Goal: Task Accomplishment & Management: Complete application form

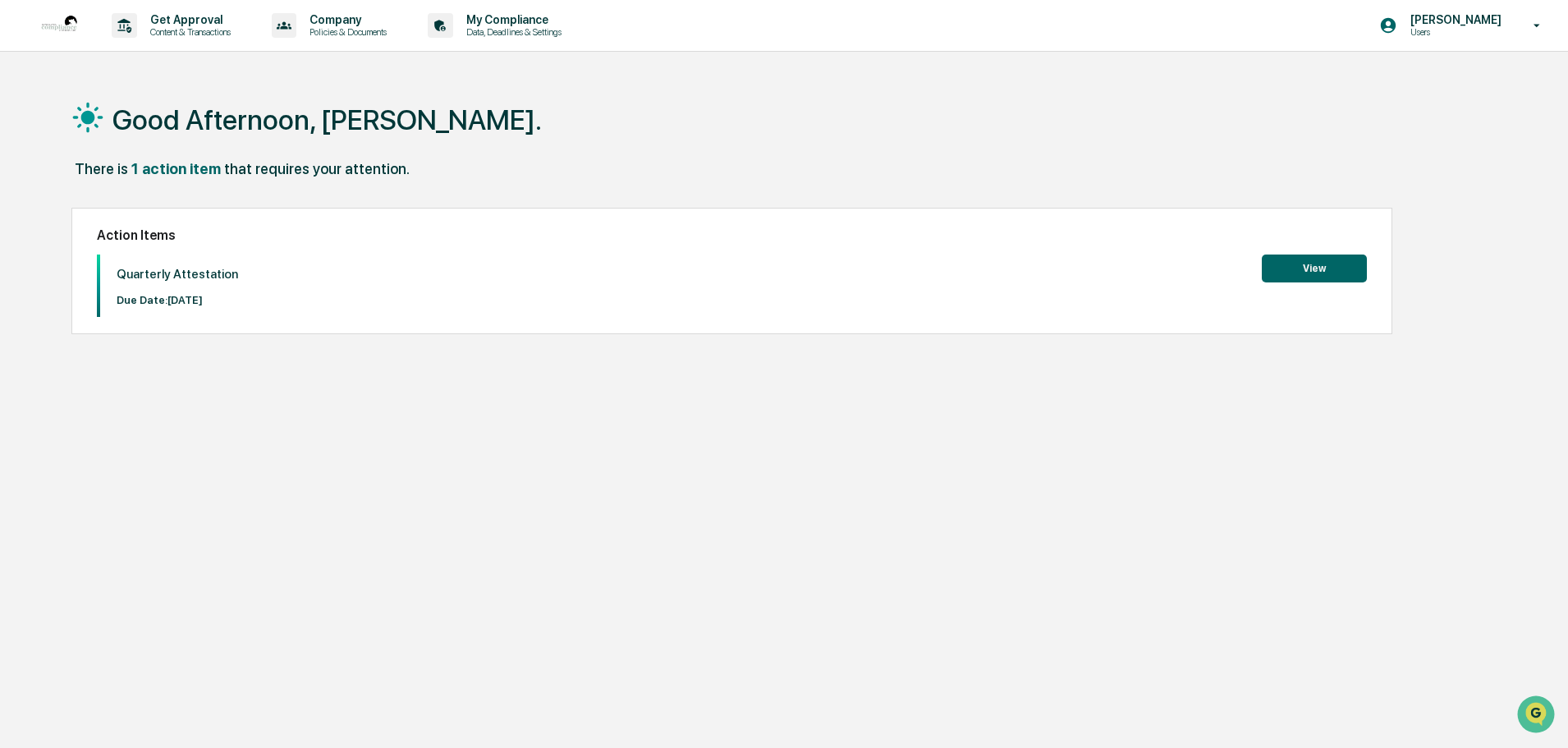
click at [1310, 265] on button "View" at bounding box center [1315, 268] width 105 height 28
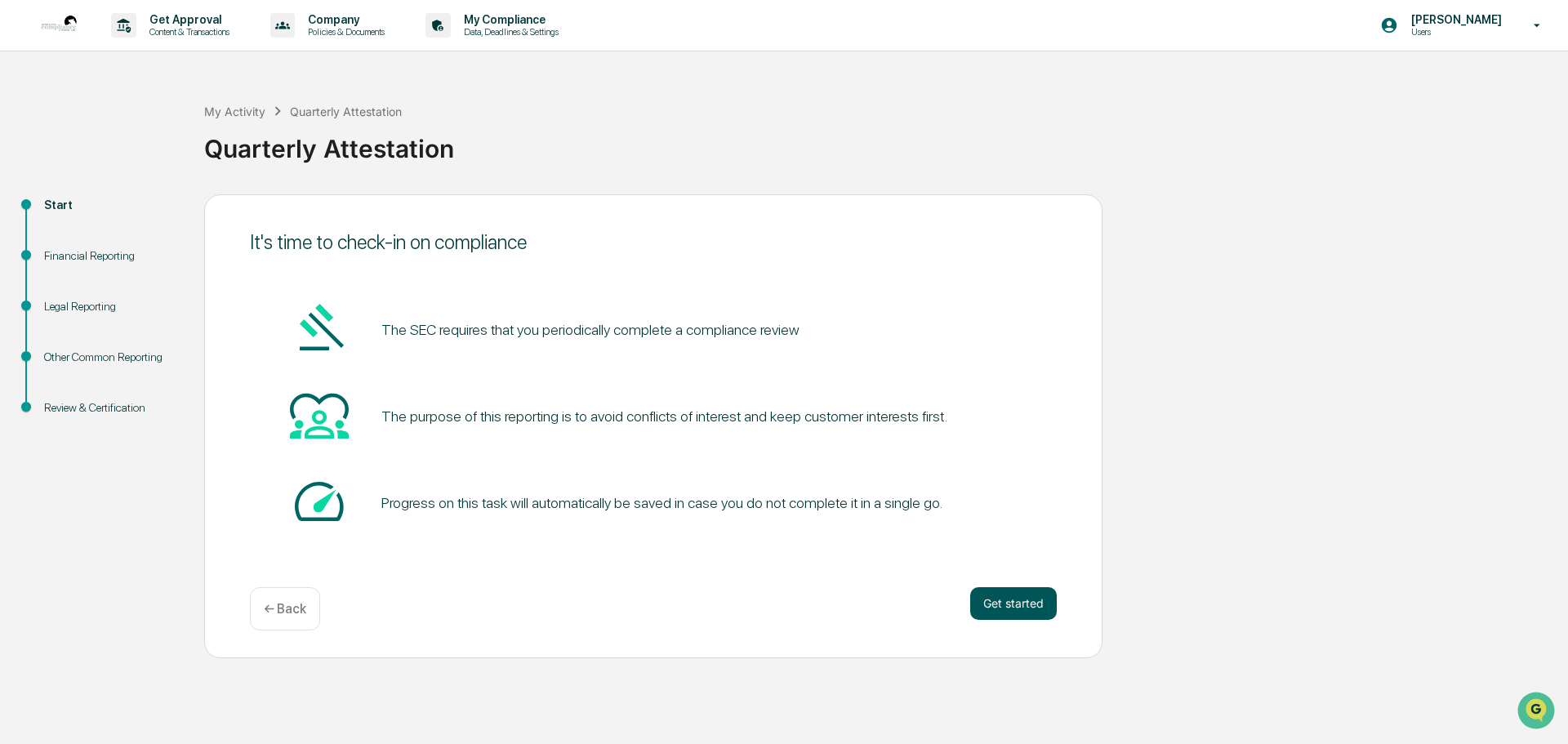
click at [1001, 598] on button "Get started" at bounding box center [1013, 603] width 87 height 33
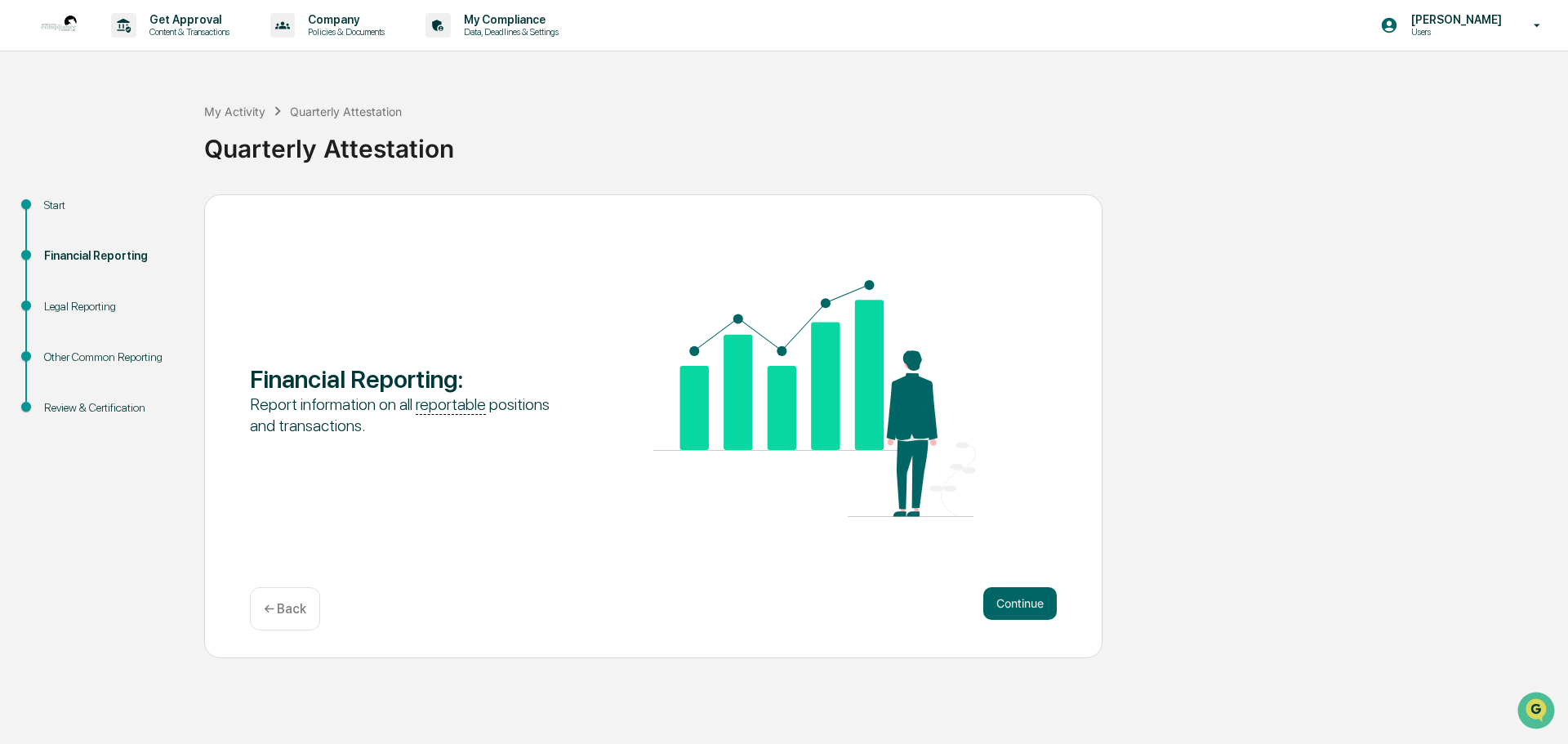
click at [1001, 598] on button "Continue" at bounding box center [1020, 603] width 74 height 33
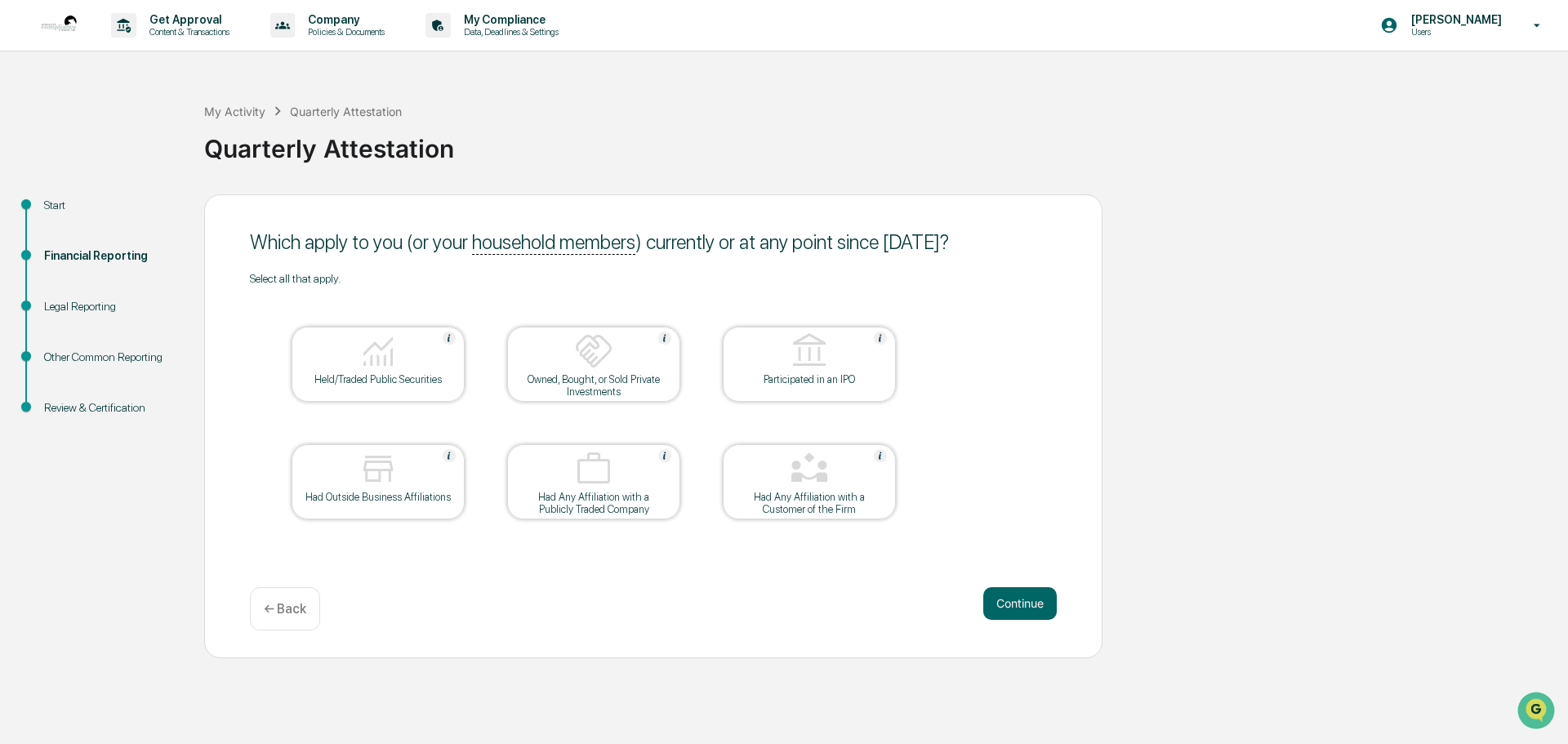
click at [401, 369] on div at bounding box center [378, 352] width 164 height 42
click at [386, 481] on img at bounding box center [378, 469] width 39 height 39
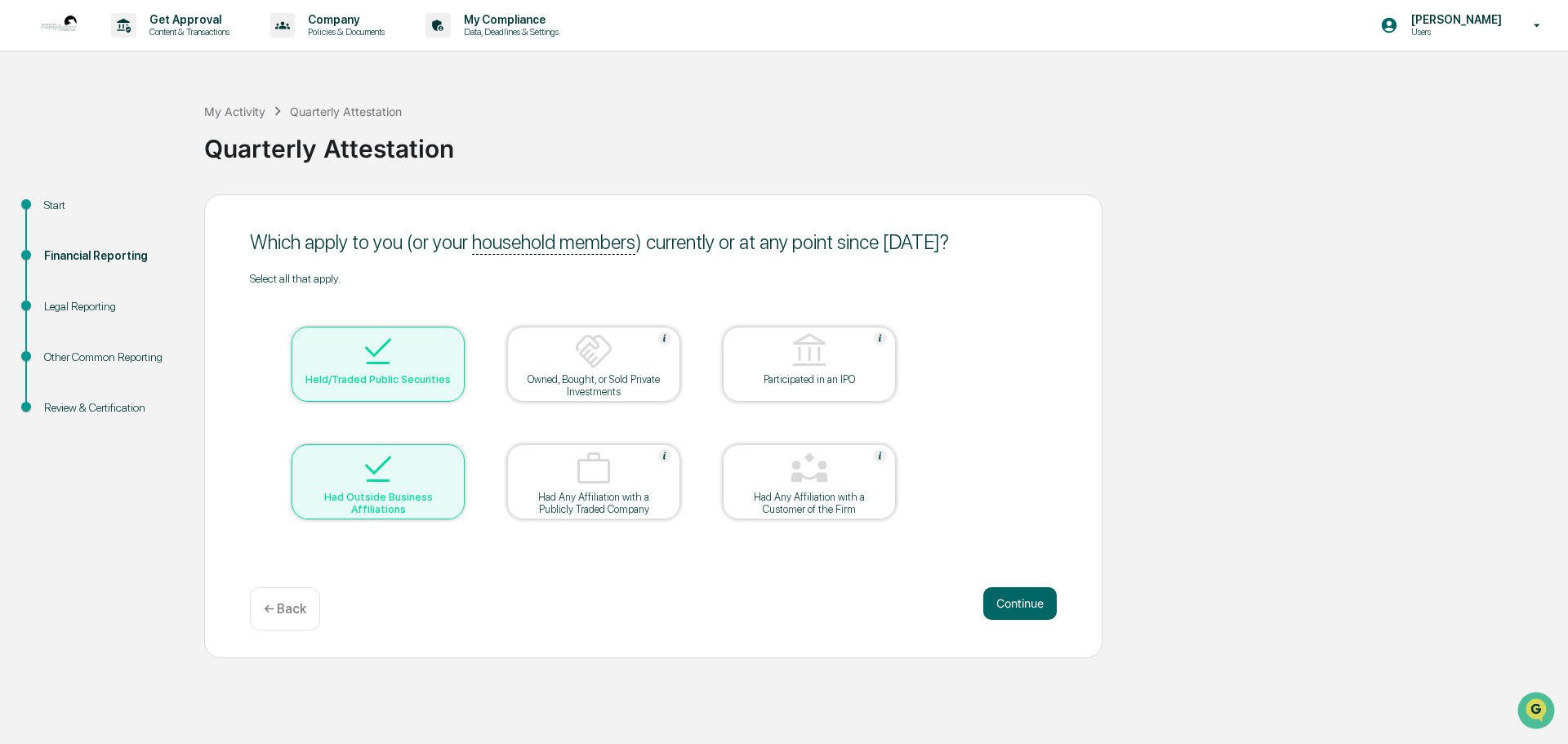
click at [814, 486] on img at bounding box center [810, 469] width 39 height 39
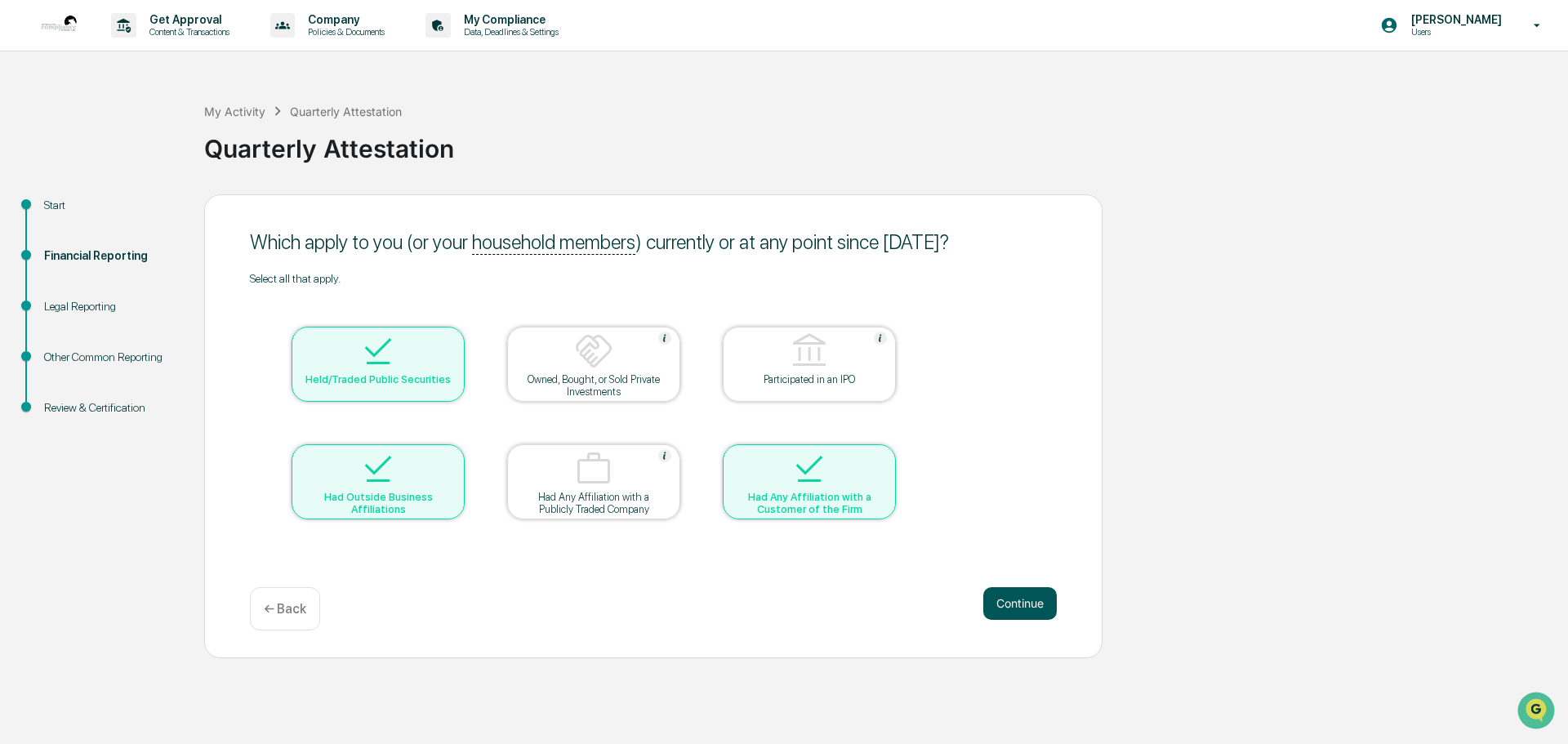
click at [1009, 589] on button "Continue" at bounding box center [1020, 603] width 74 height 33
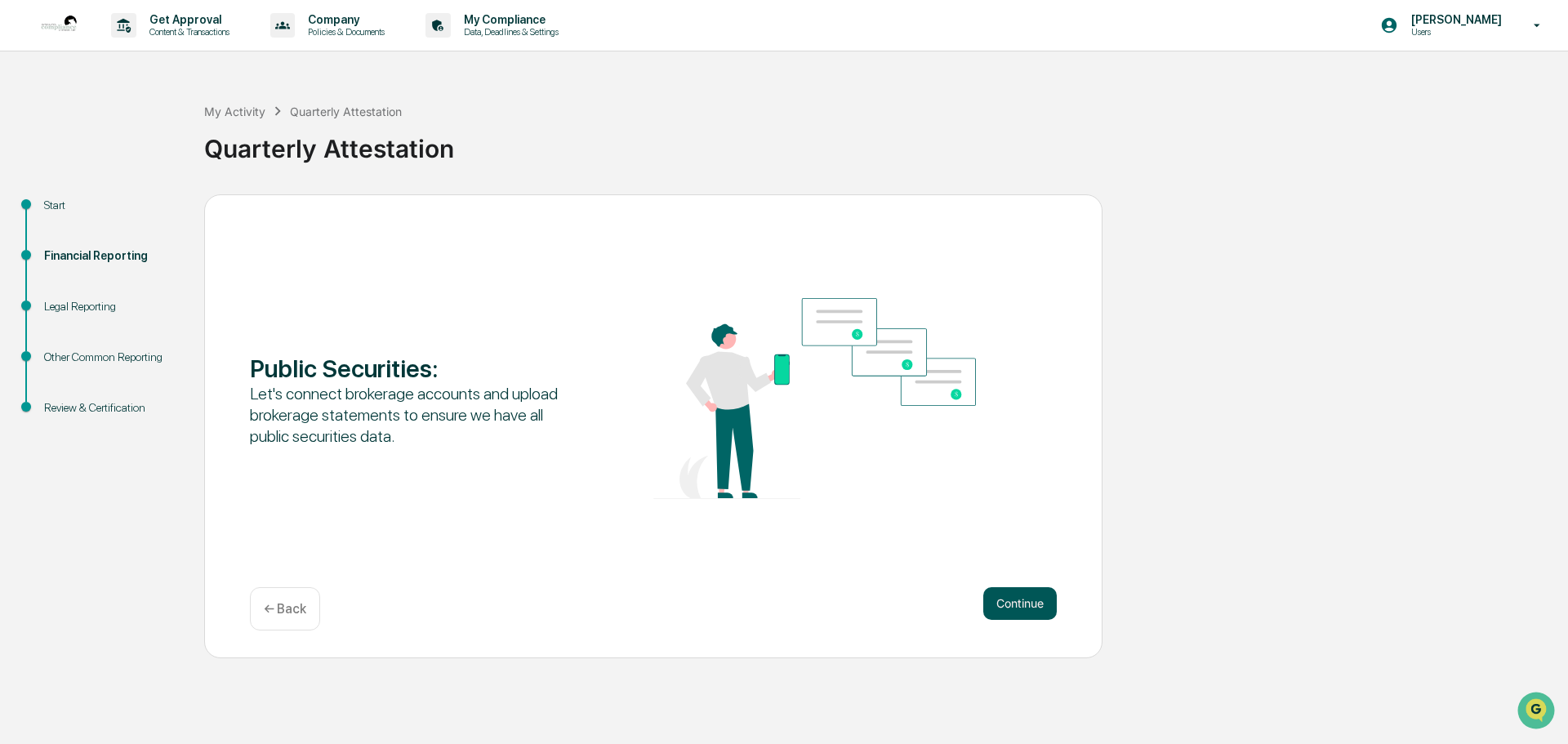
click at [1015, 597] on button "Continue" at bounding box center [1020, 603] width 74 height 33
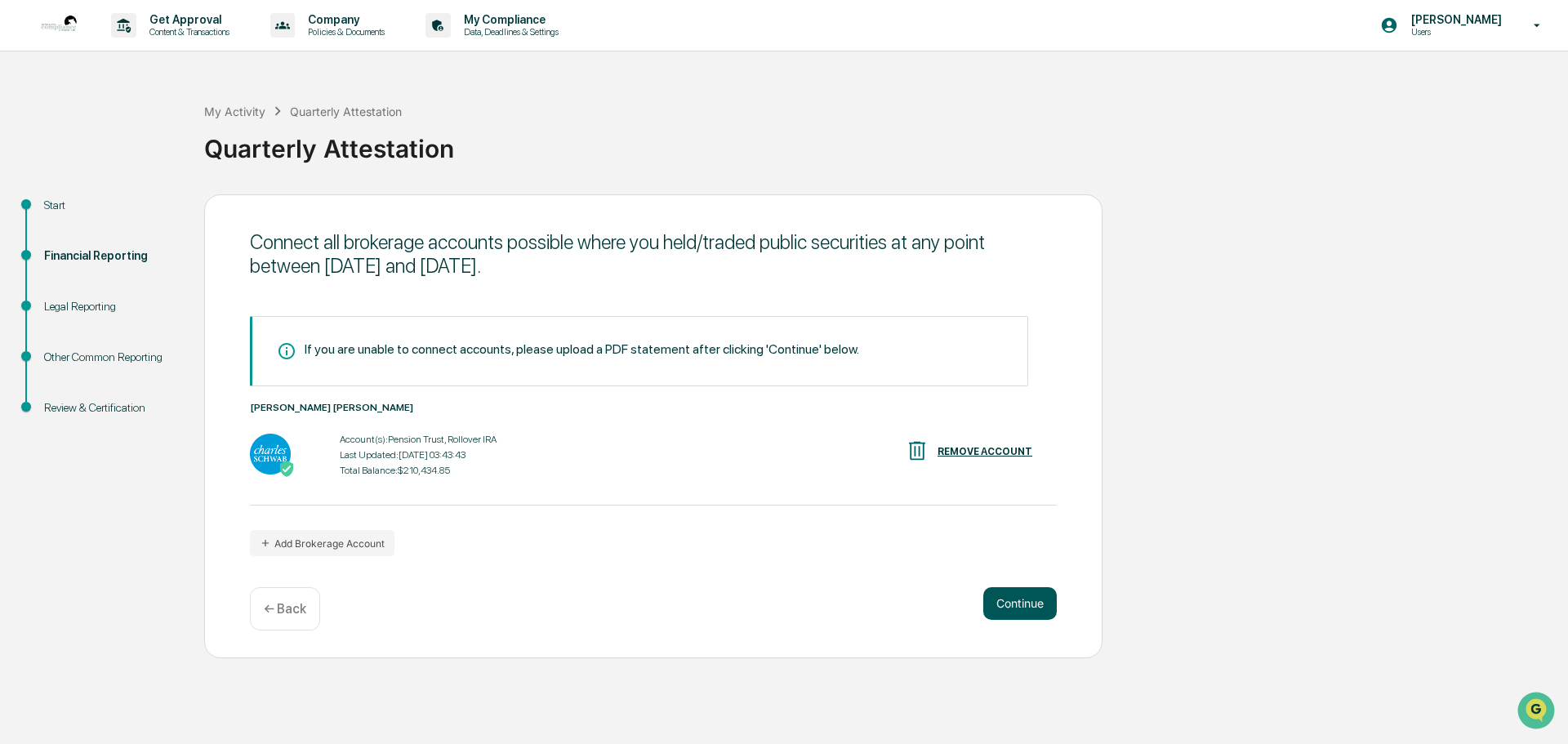
click at [1002, 600] on button "Continue" at bounding box center [1020, 603] width 74 height 33
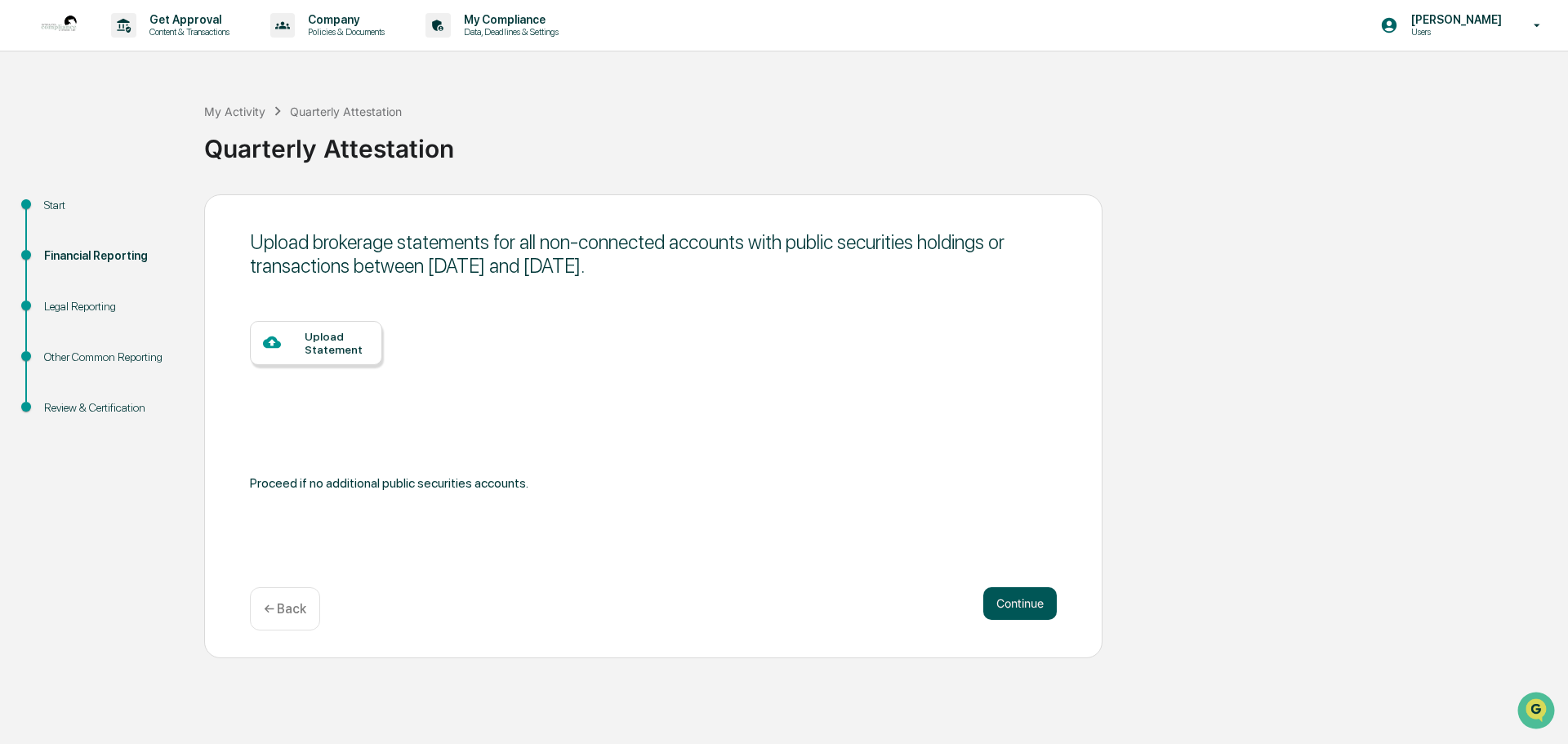
click at [1020, 598] on button "Continue" at bounding box center [1020, 603] width 74 height 33
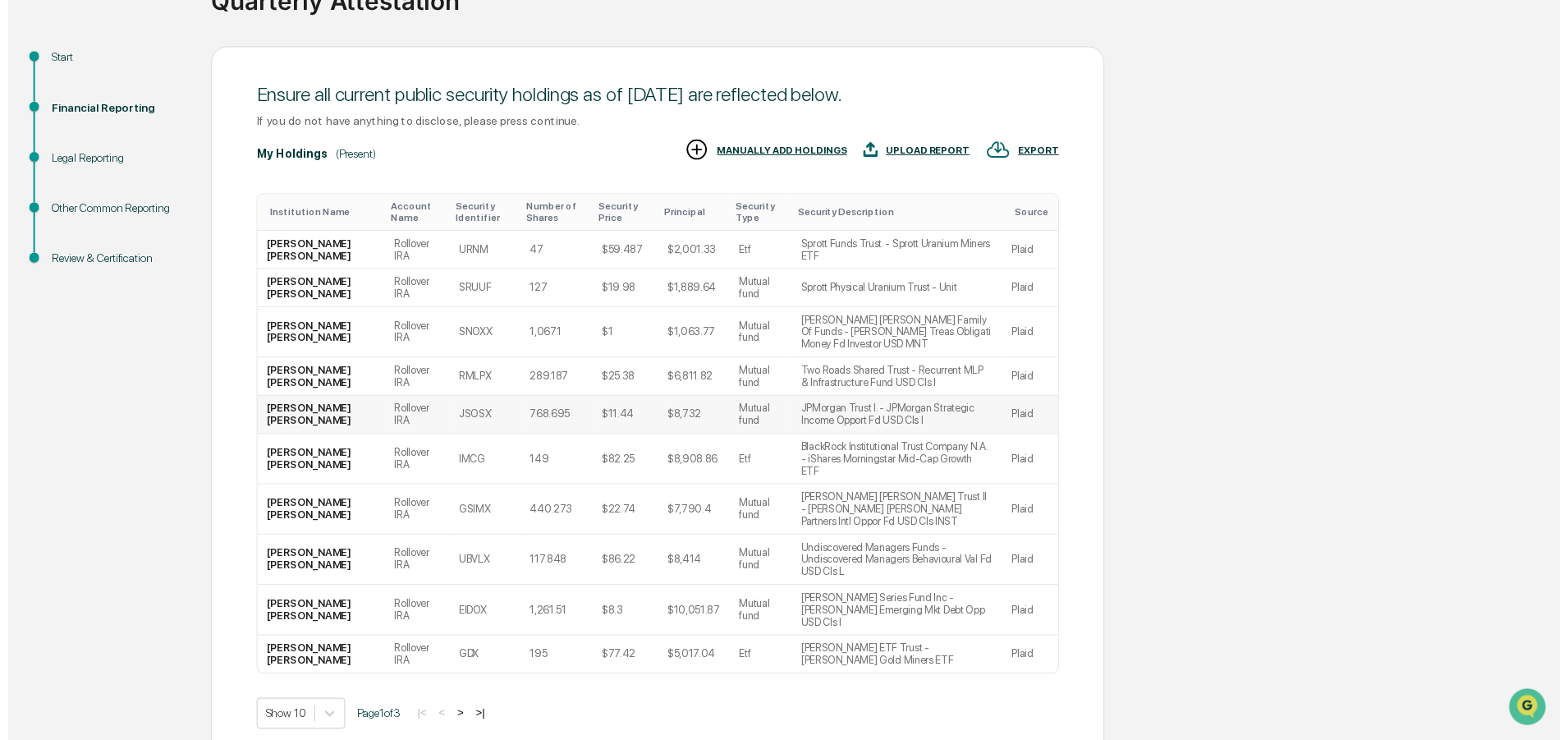
scroll to position [163, 0]
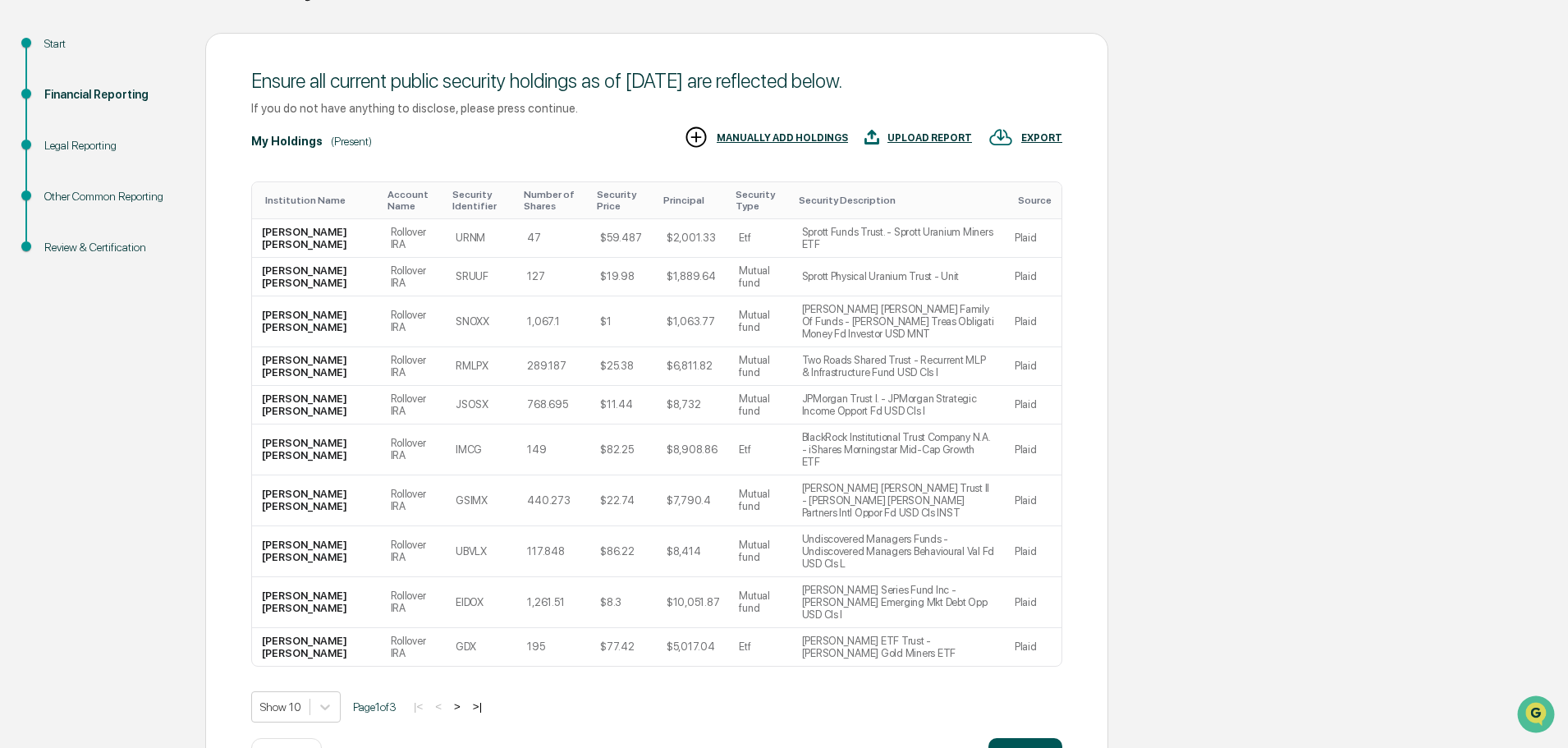
click at [1024, 739] on button "Continue" at bounding box center [1026, 755] width 74 height 33
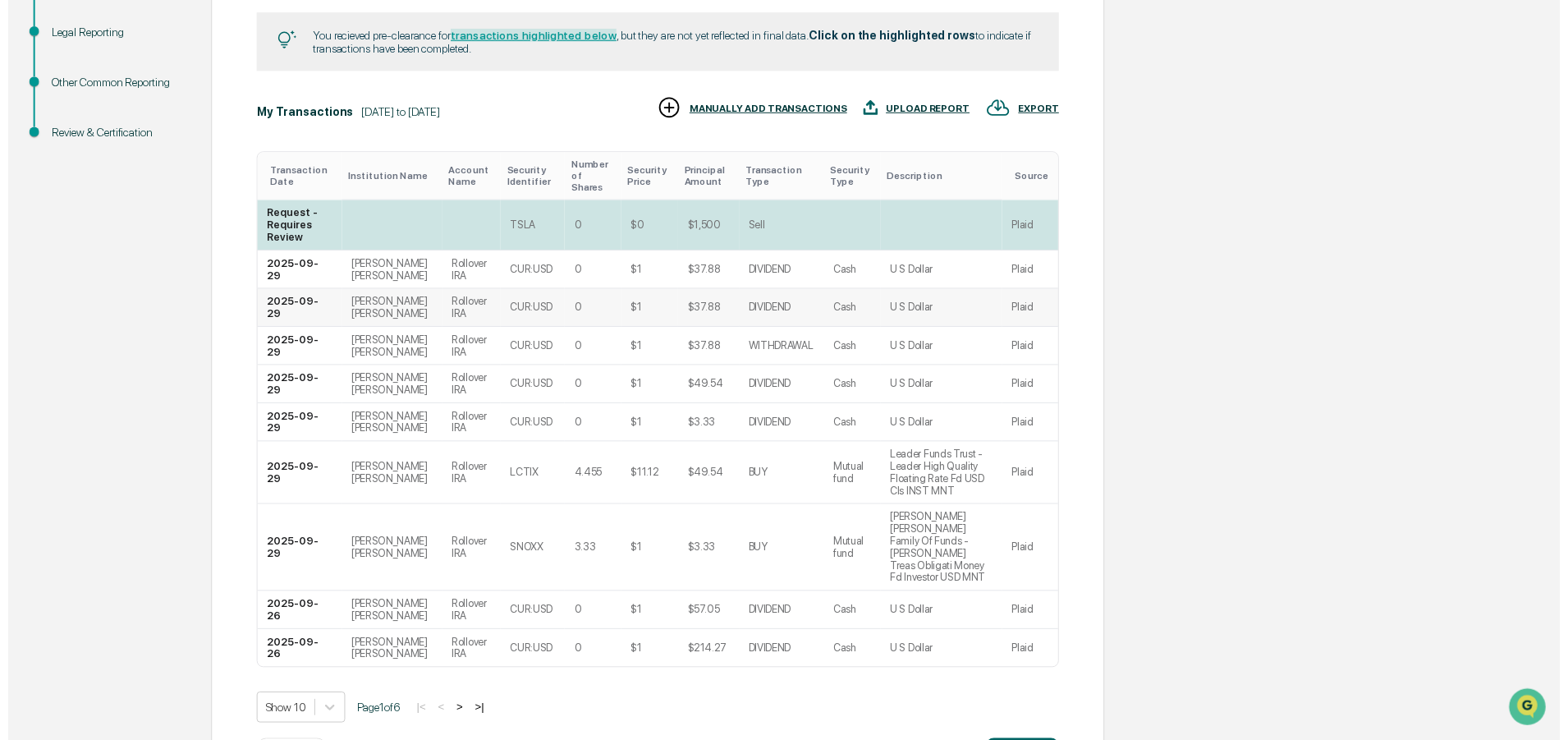
scroll to position [320, 0]
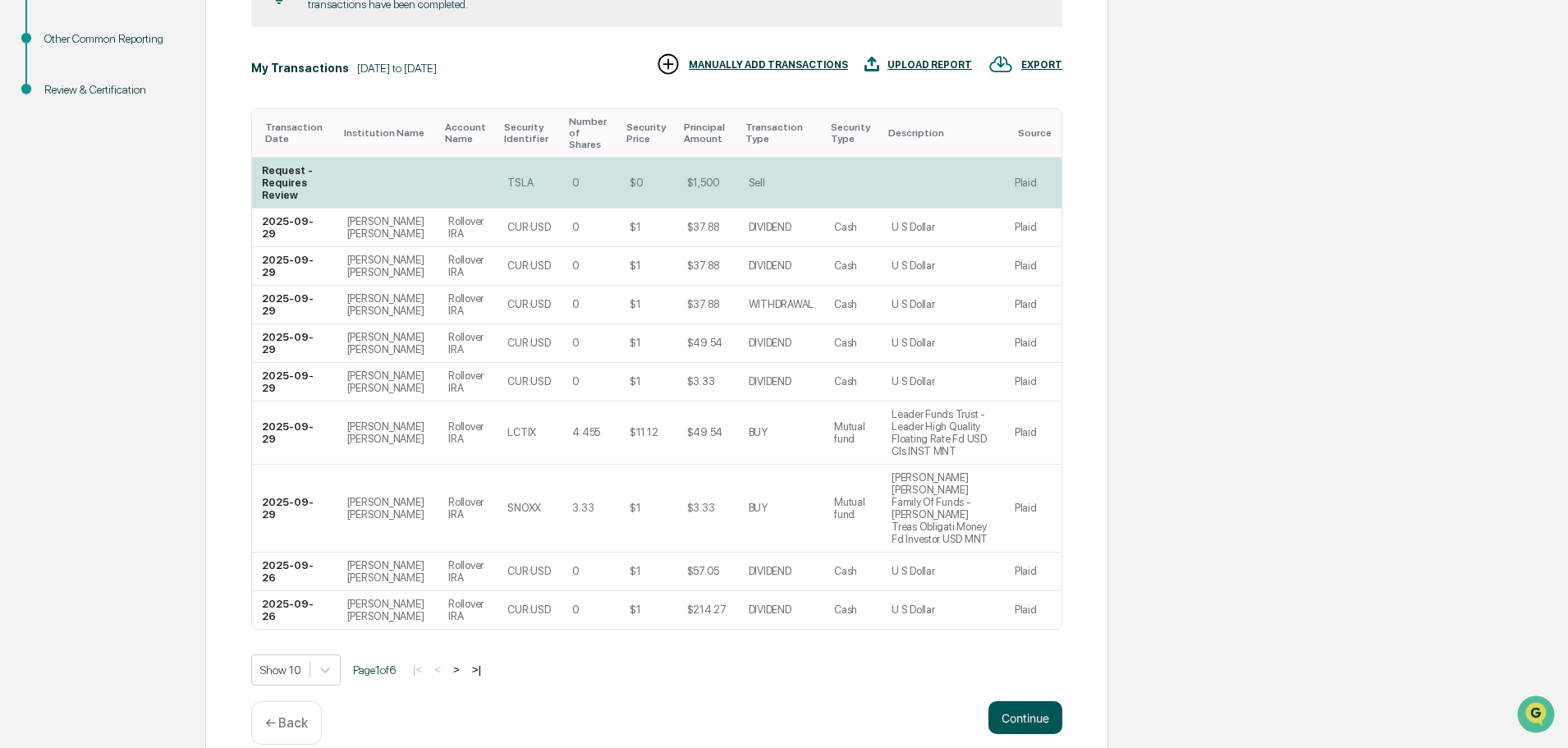
click at [1009, 701] on button "Continue" at bounding box center [1026, 718] width 74 height 33
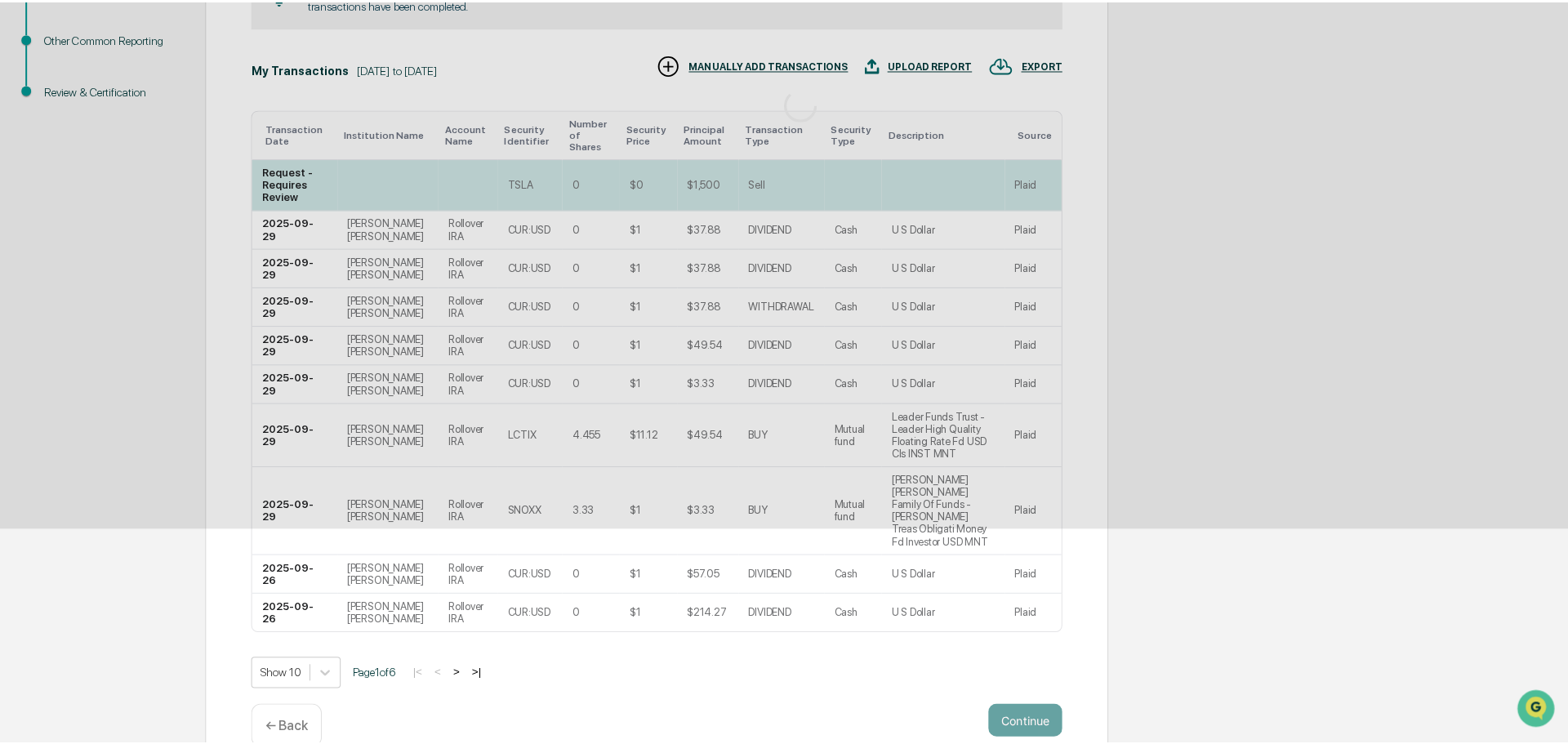
scroll to position [0, 0]
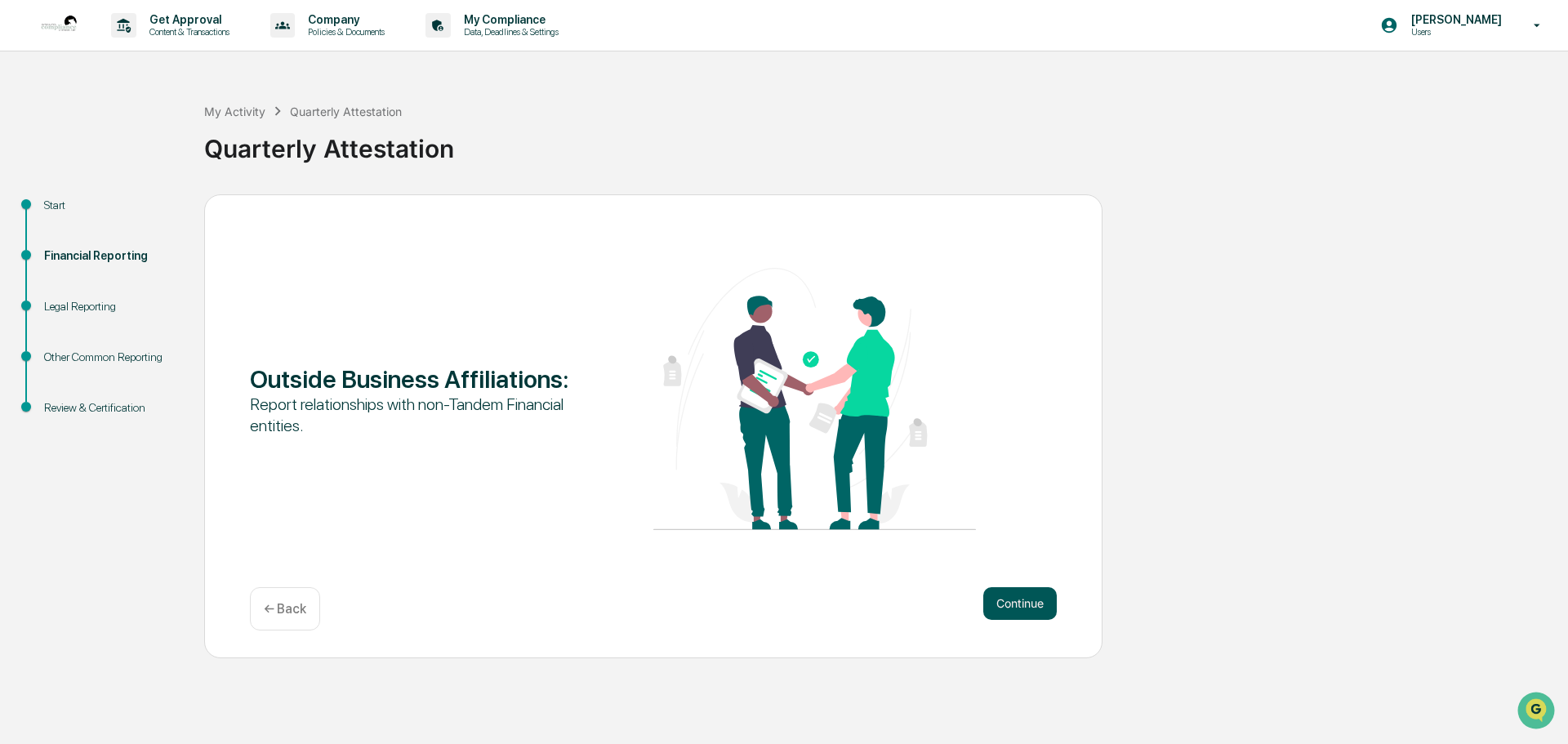
click at [1015, 600] on button "Continue" at bounding box center [1020, 603] width 74 height 33
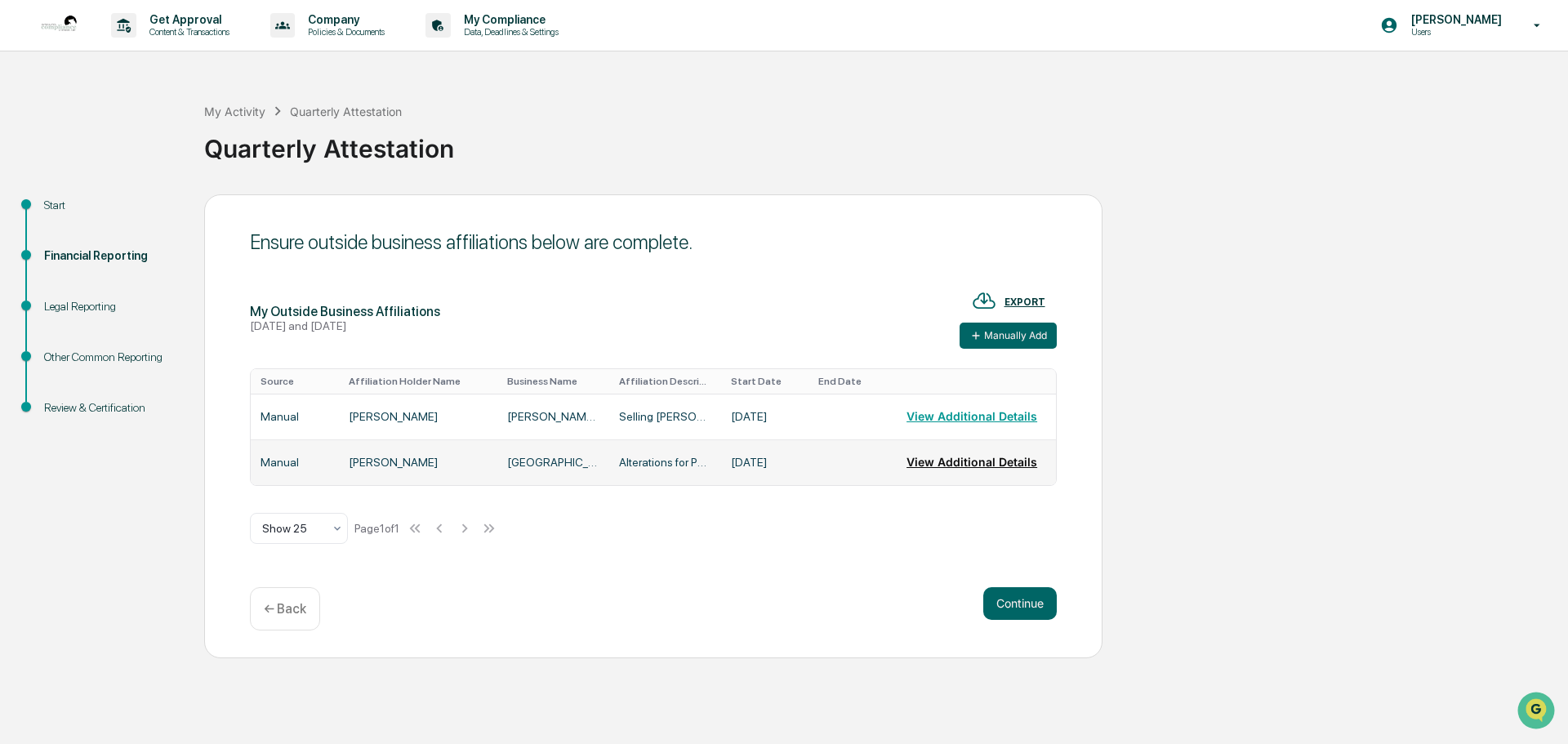
click at [931, 458] on button "View Additional Details" at bounding box center [972, 462] width 130 height 33
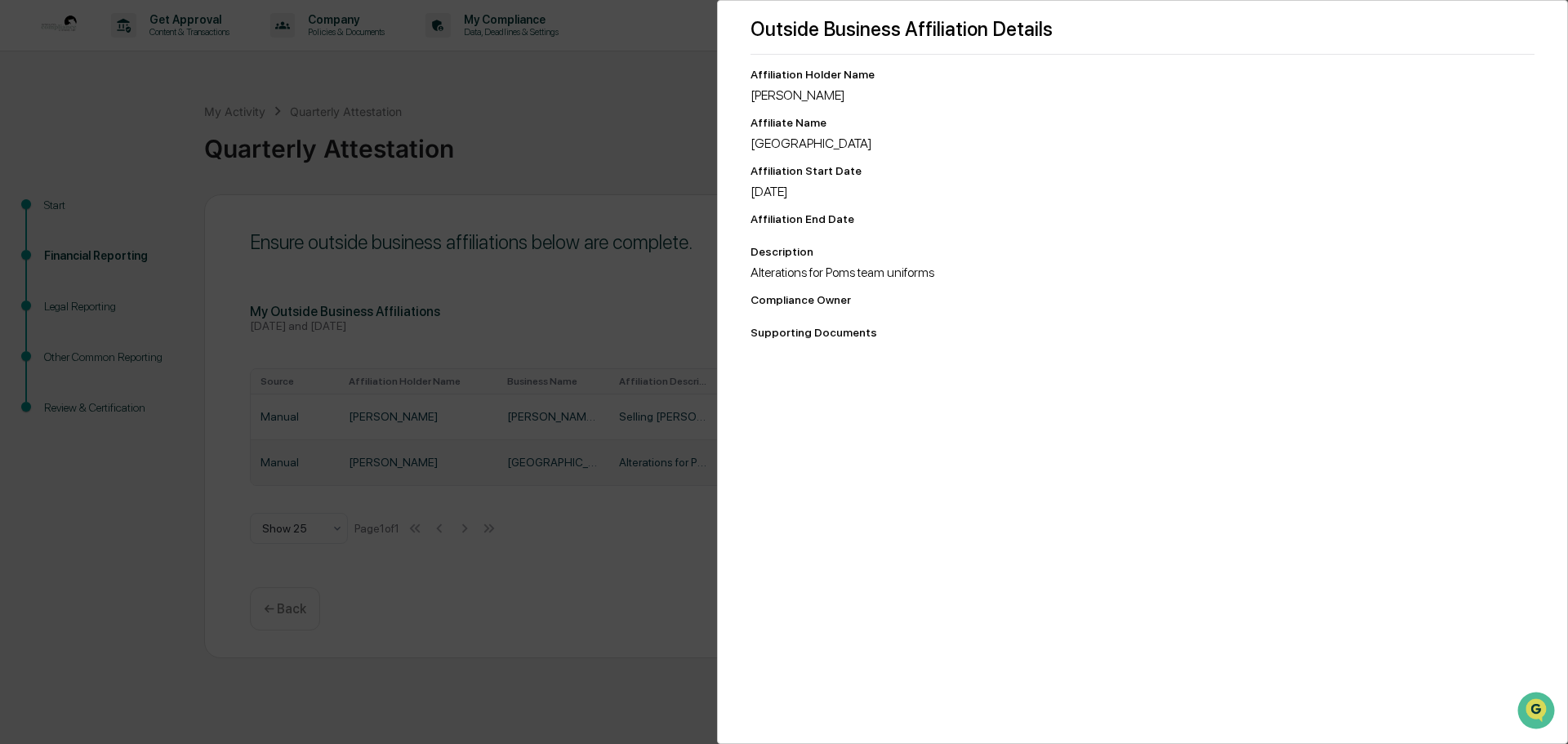
click at [625, 59] on div "Outside Business Affiliation Details Affiliation Holder Name [PERSON_NAME] Affi…" at bounding box center [784, 372] width 1568 height 744
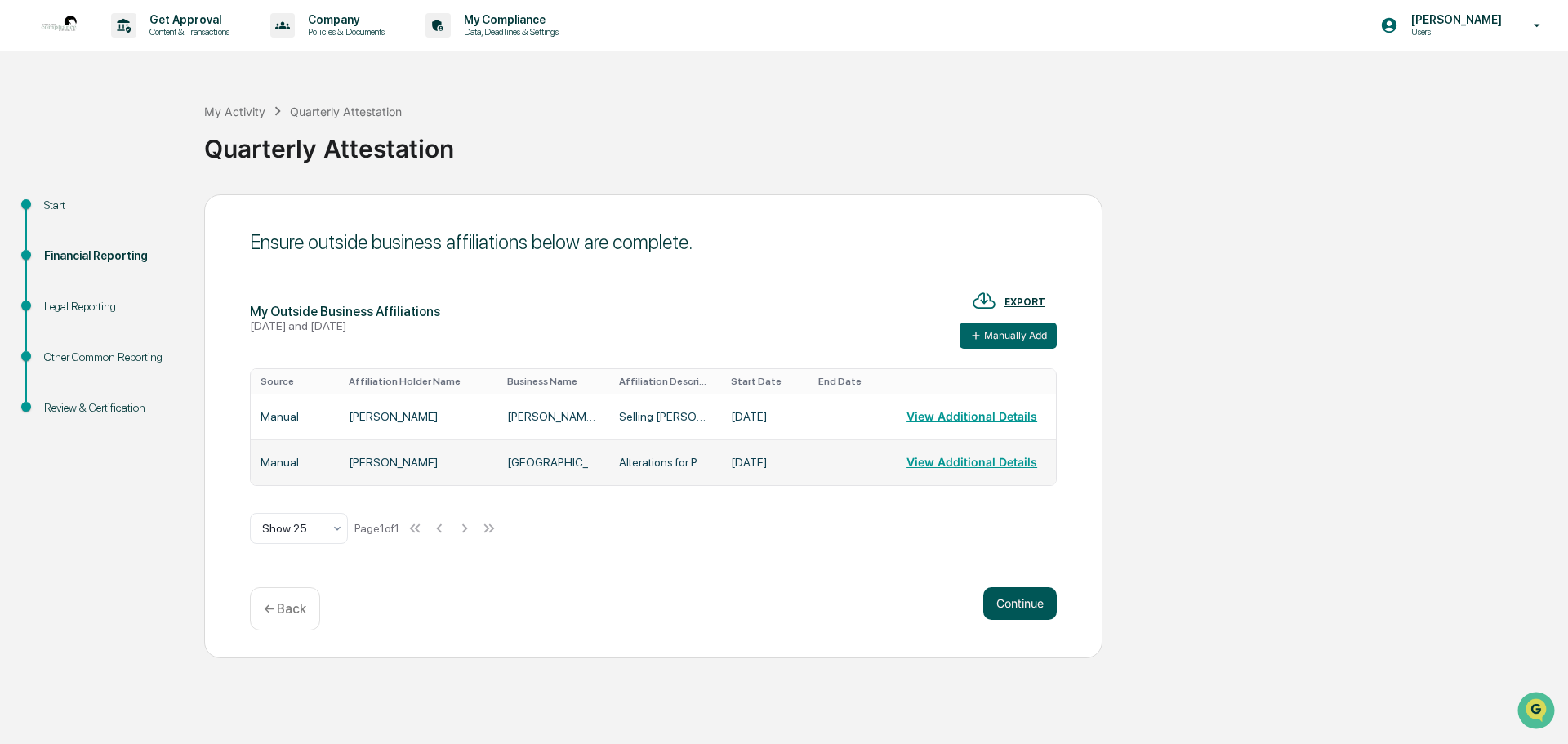
click at [1022, 599] on button "Continue" at bounding box center [1020, 603] width 74 height 33
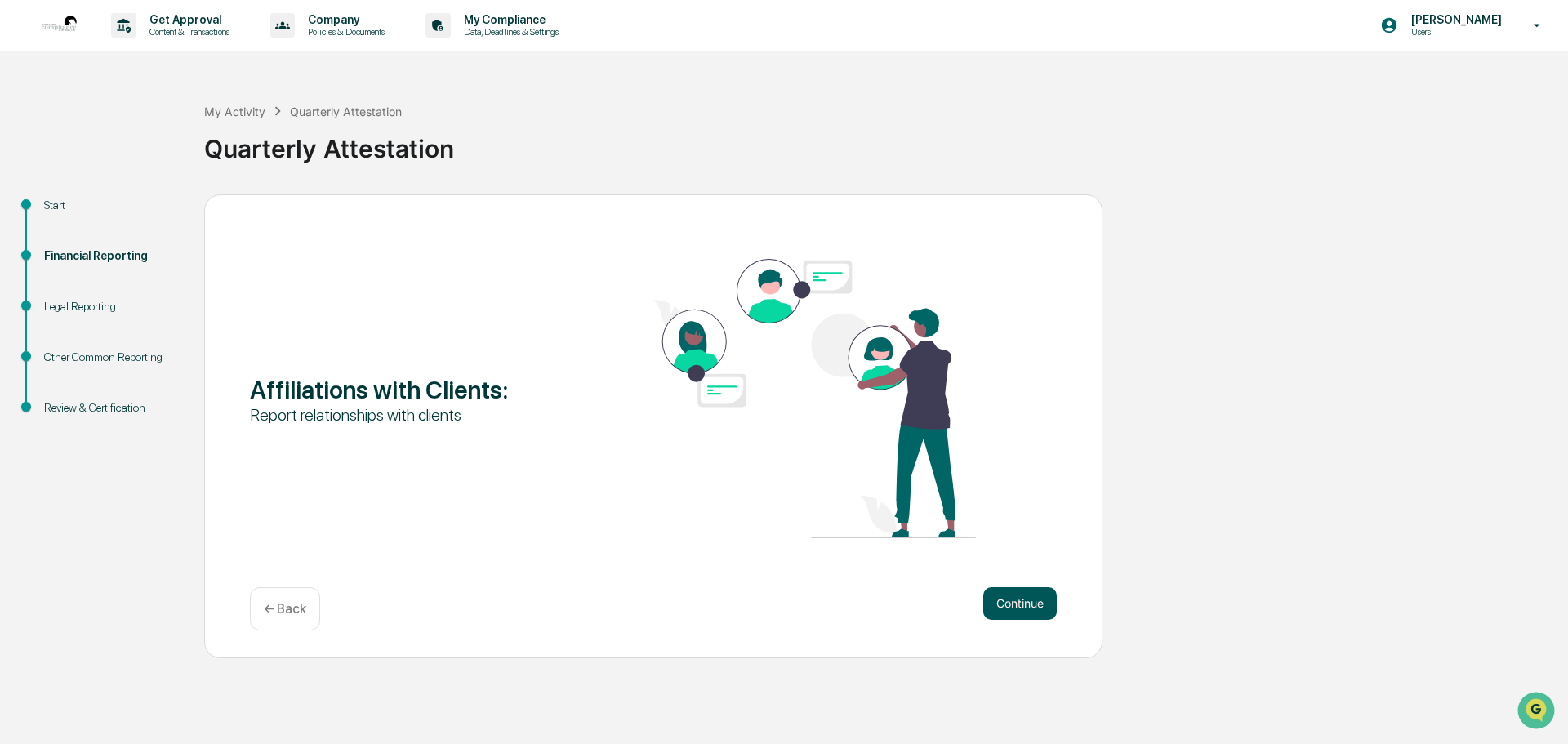
click at [1015, 597] on button "Continue" at bounding box center [1020, 603] width 74 height 33
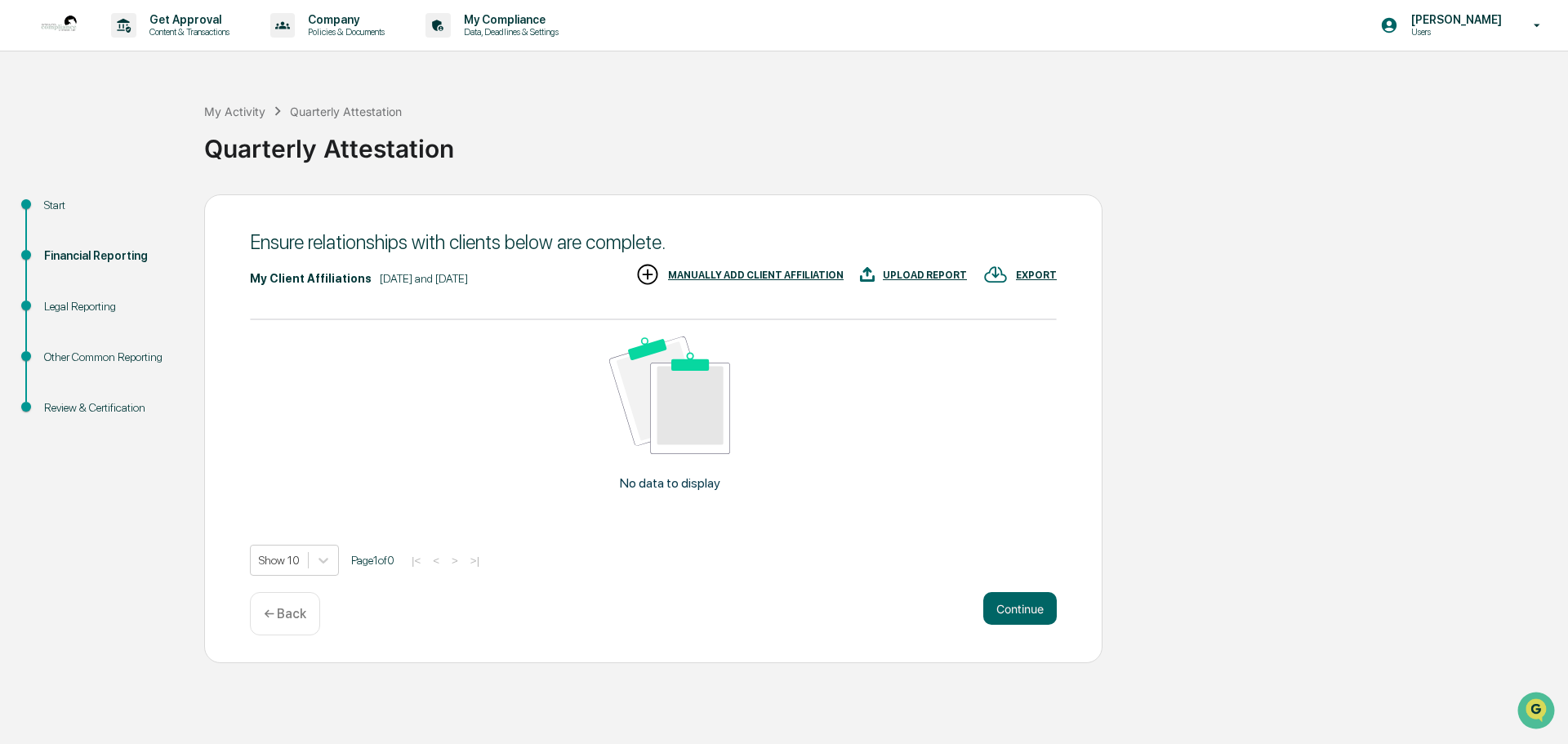
click at [722, 272] on div "MANUALLY ADD CLIENT AFFILIATION" at bounding box center [756, 275] width 176 height 11
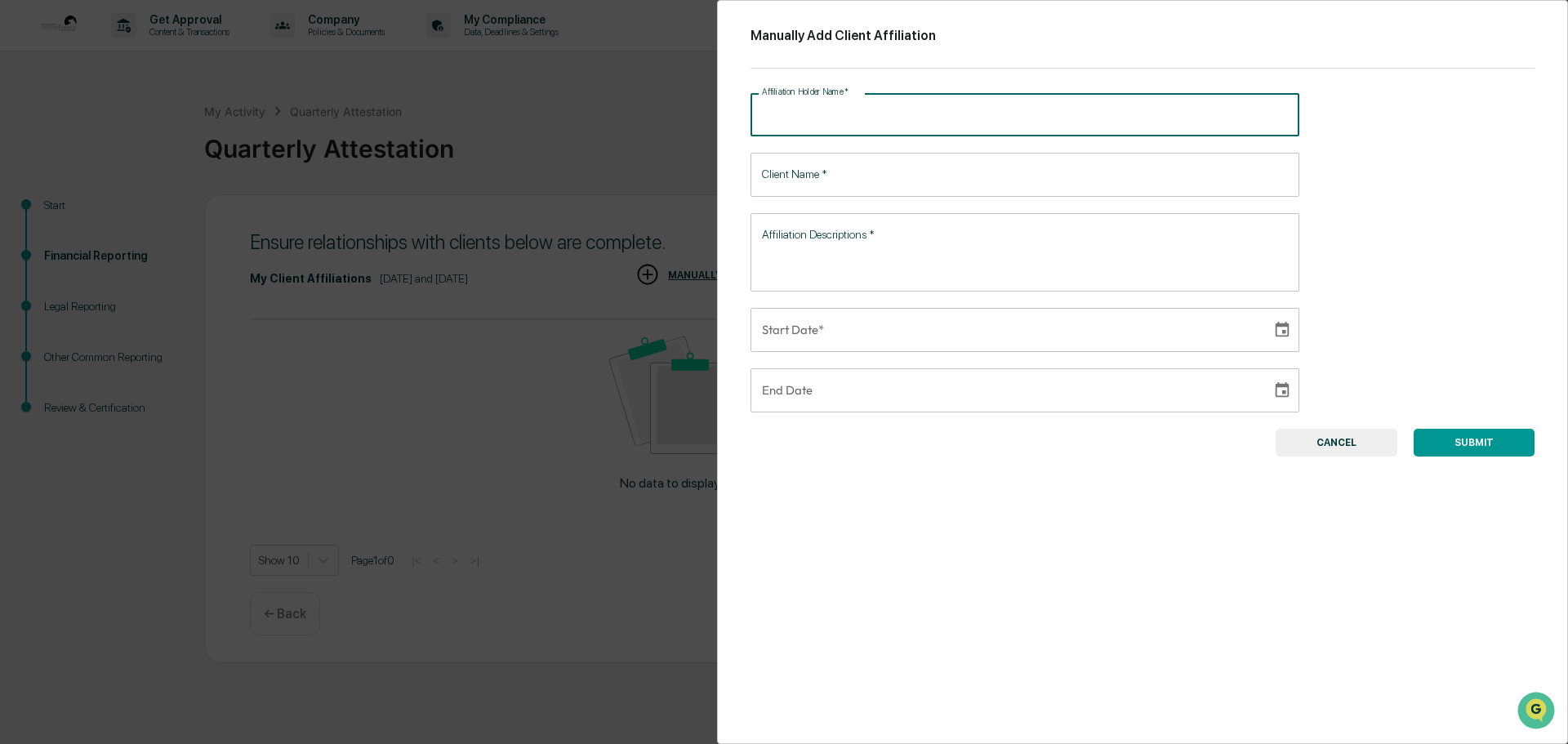
click at [786, 115] on input "Affiliation Holder Name   *" at bounding box center [1025, 115] width 548 height 44
type input "*"
type input "********"
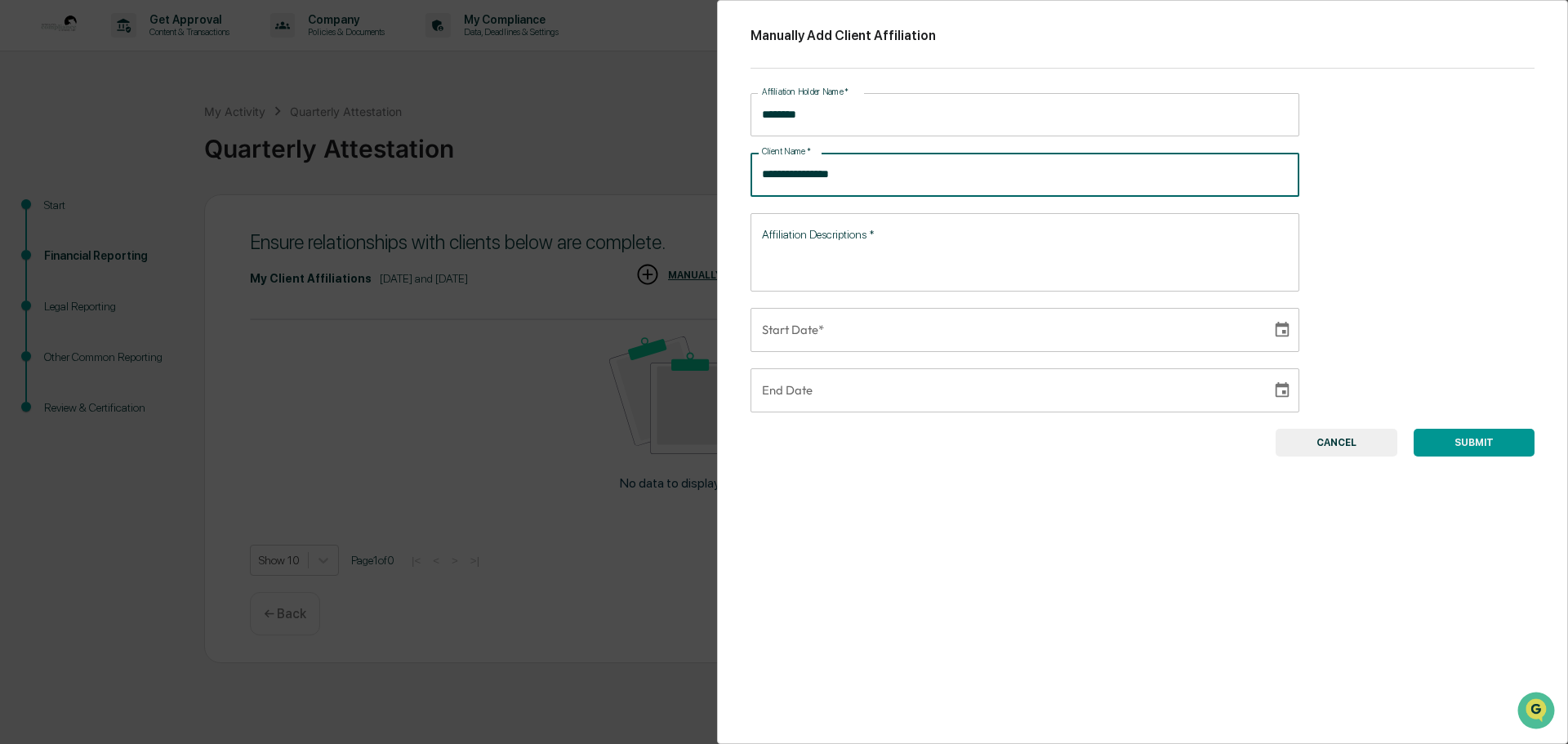
type input "**********"
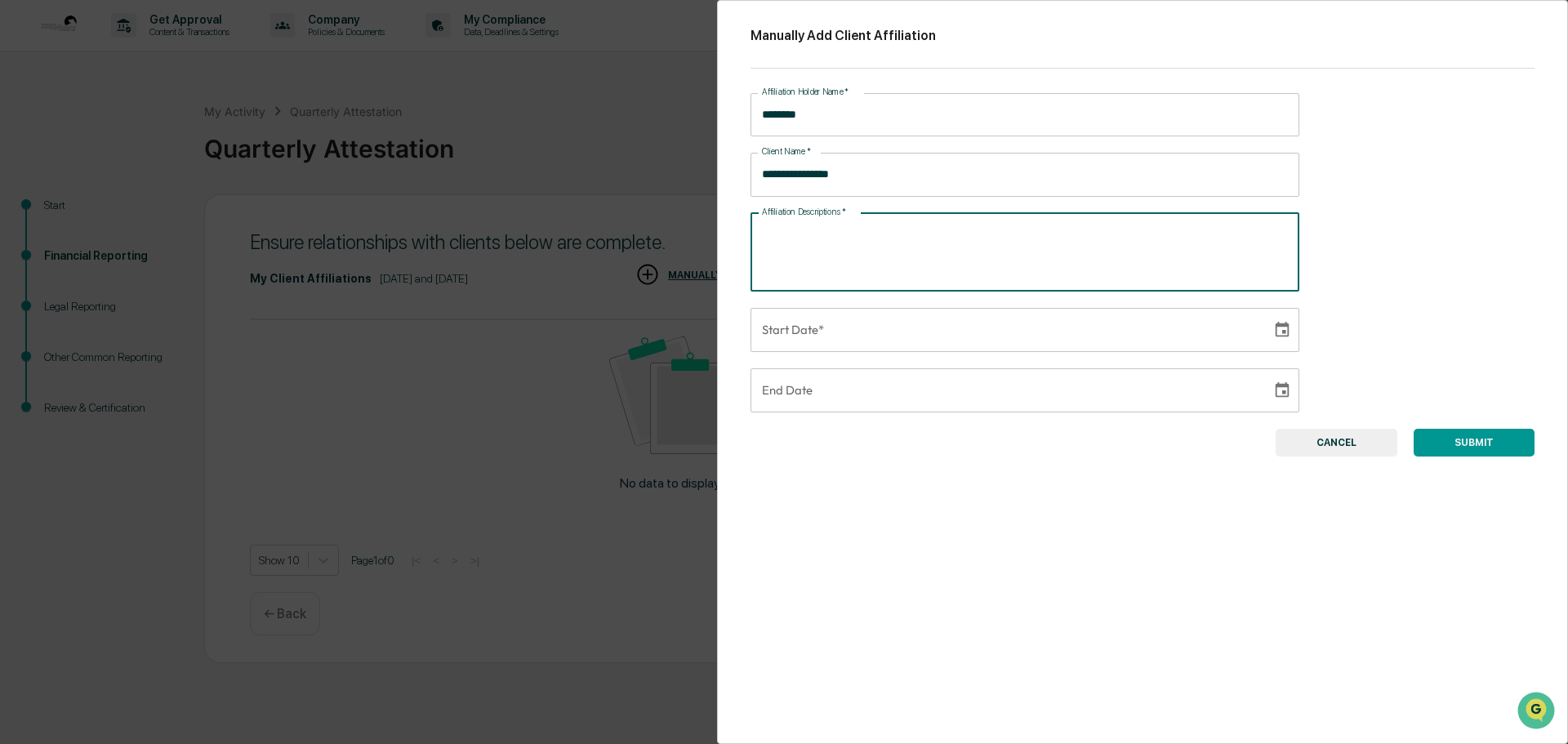
click at [841, 237] on textarea "Affiliation Descriptions   *" at bounding box center [1025, 252] width 526 height 51
type textarea "*"
type textarea "**********"
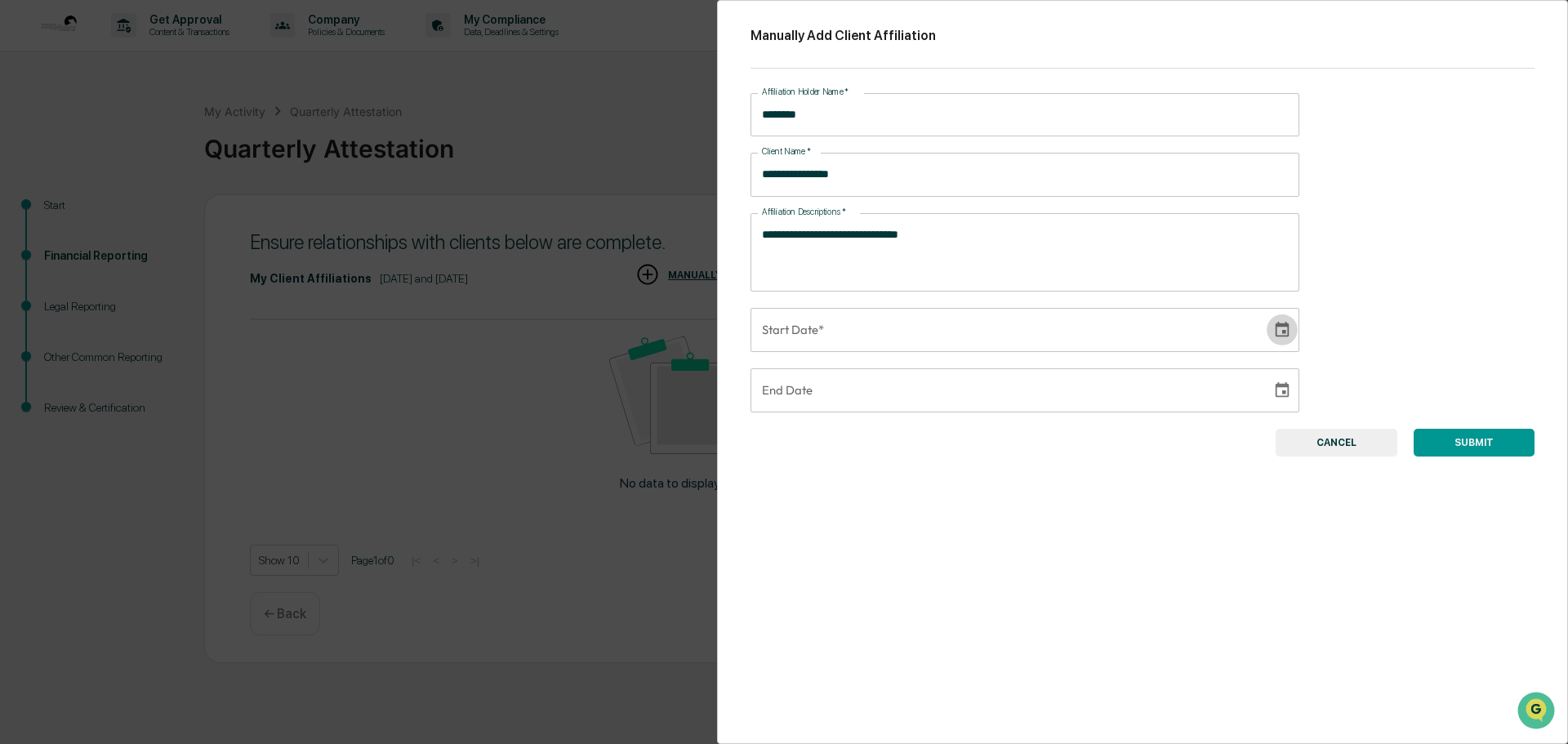
click at [1274, 322] on icon "Choose date" at bounding box center [1282, 330] width 18 height 18
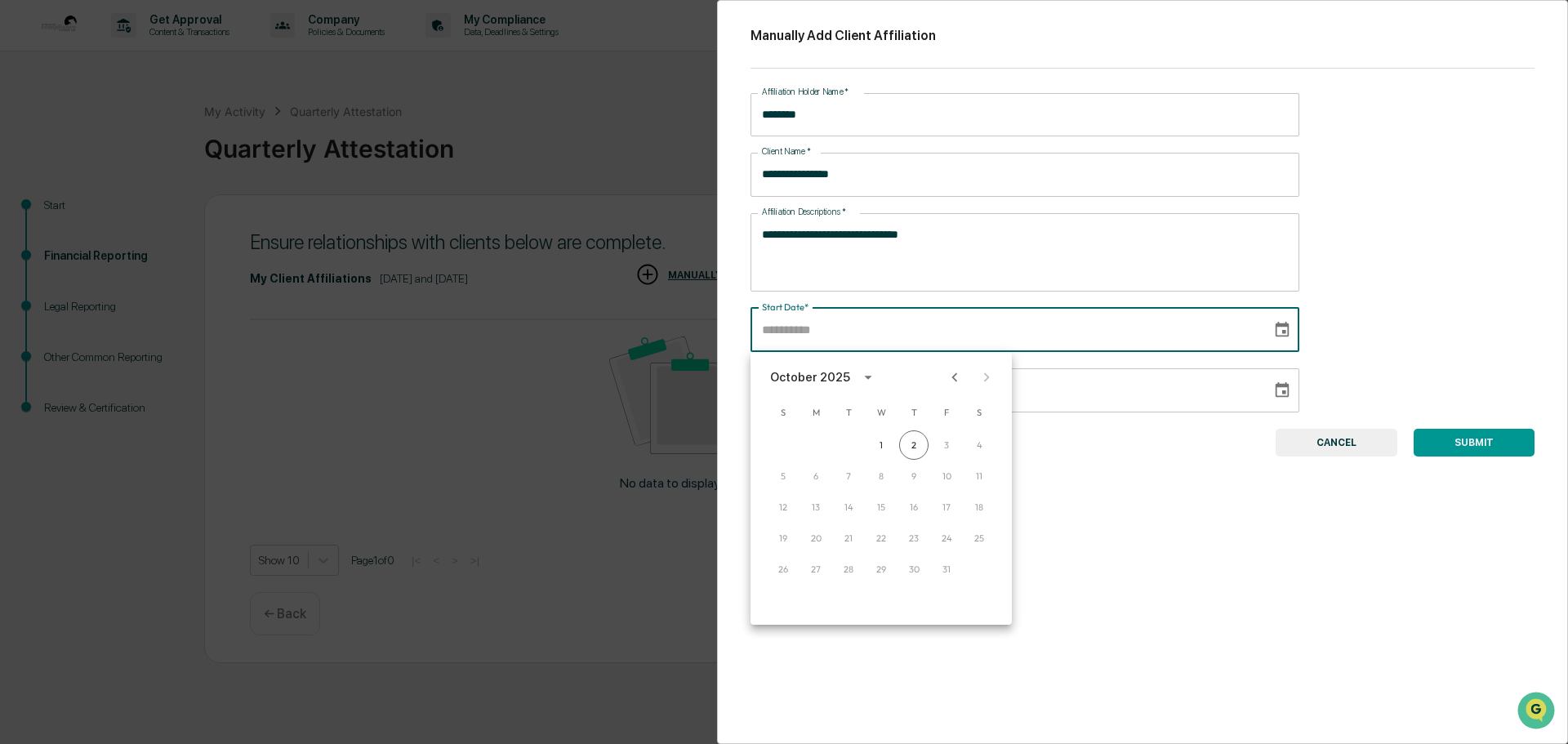
click at [958, 371] on icon "Previous month" at bounding box center [955, 377] width 18 height 18
click at [850, 567] on button "30" at bounding box center [847, 569] width 29 height 29
type input "**********"
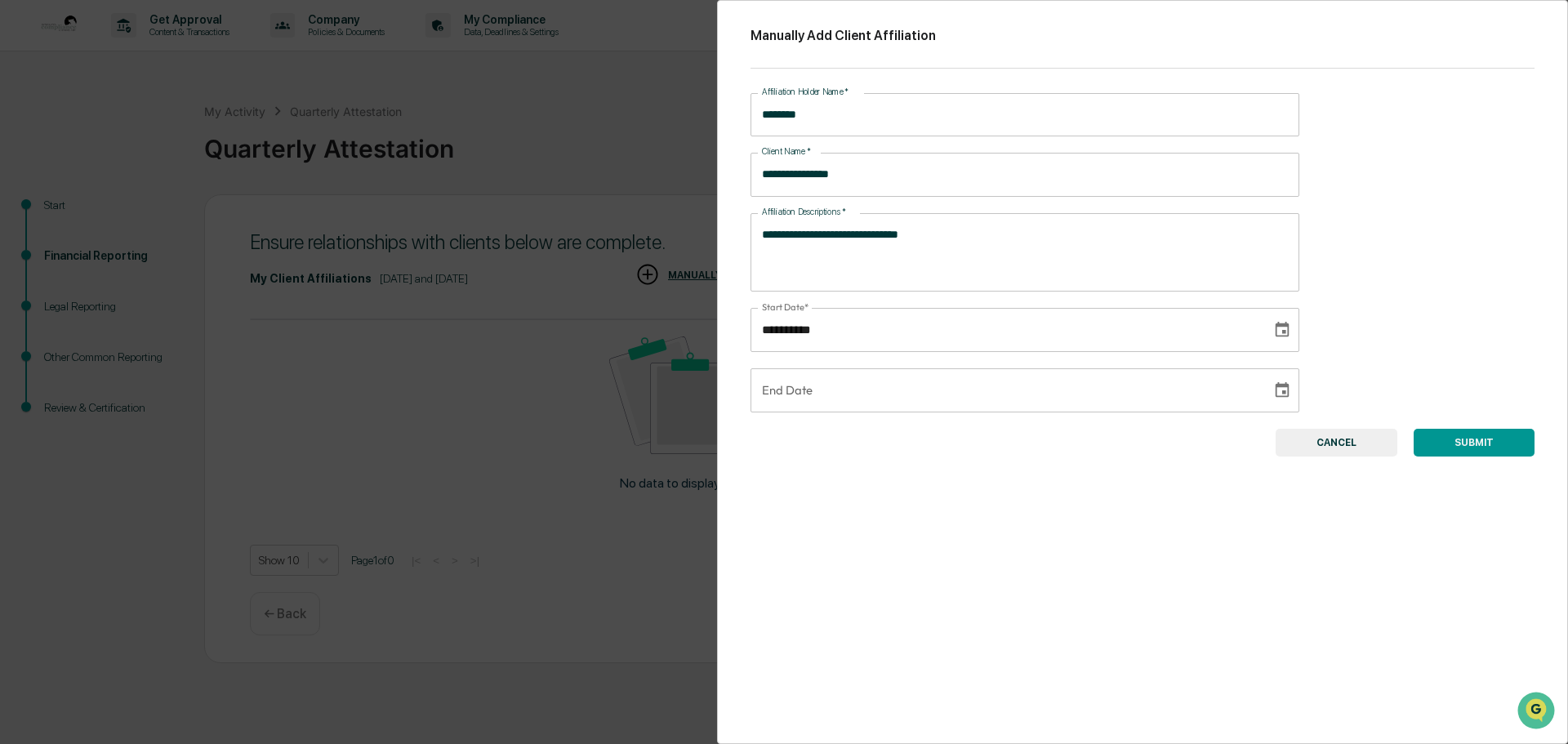
click at [1460, 437] on button "SUBMIT" at bounding box center [1474, 442] width 121 height 27
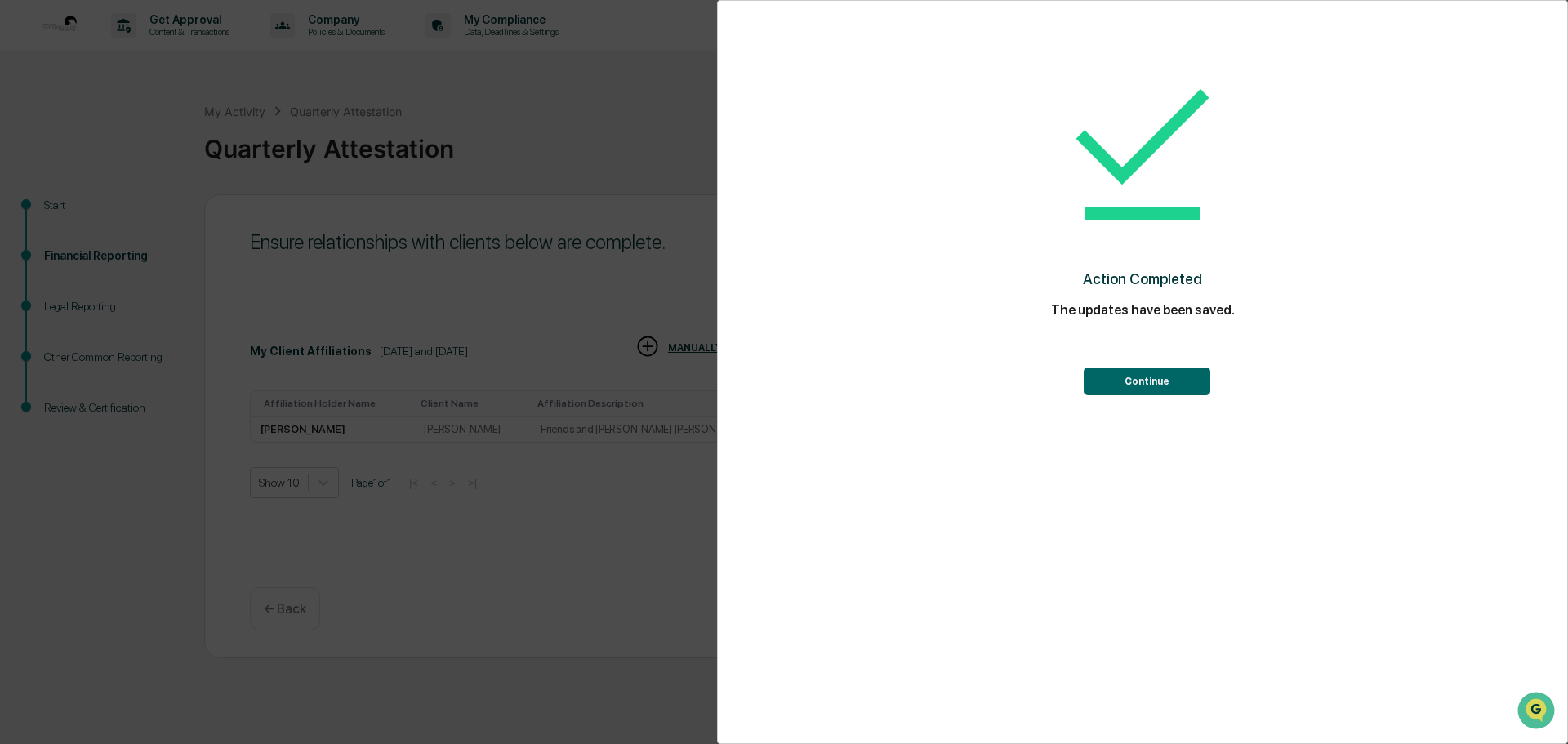
click at [1156, 382] on button "Continue" at bounding box center [1147, 381] width 127 height 27
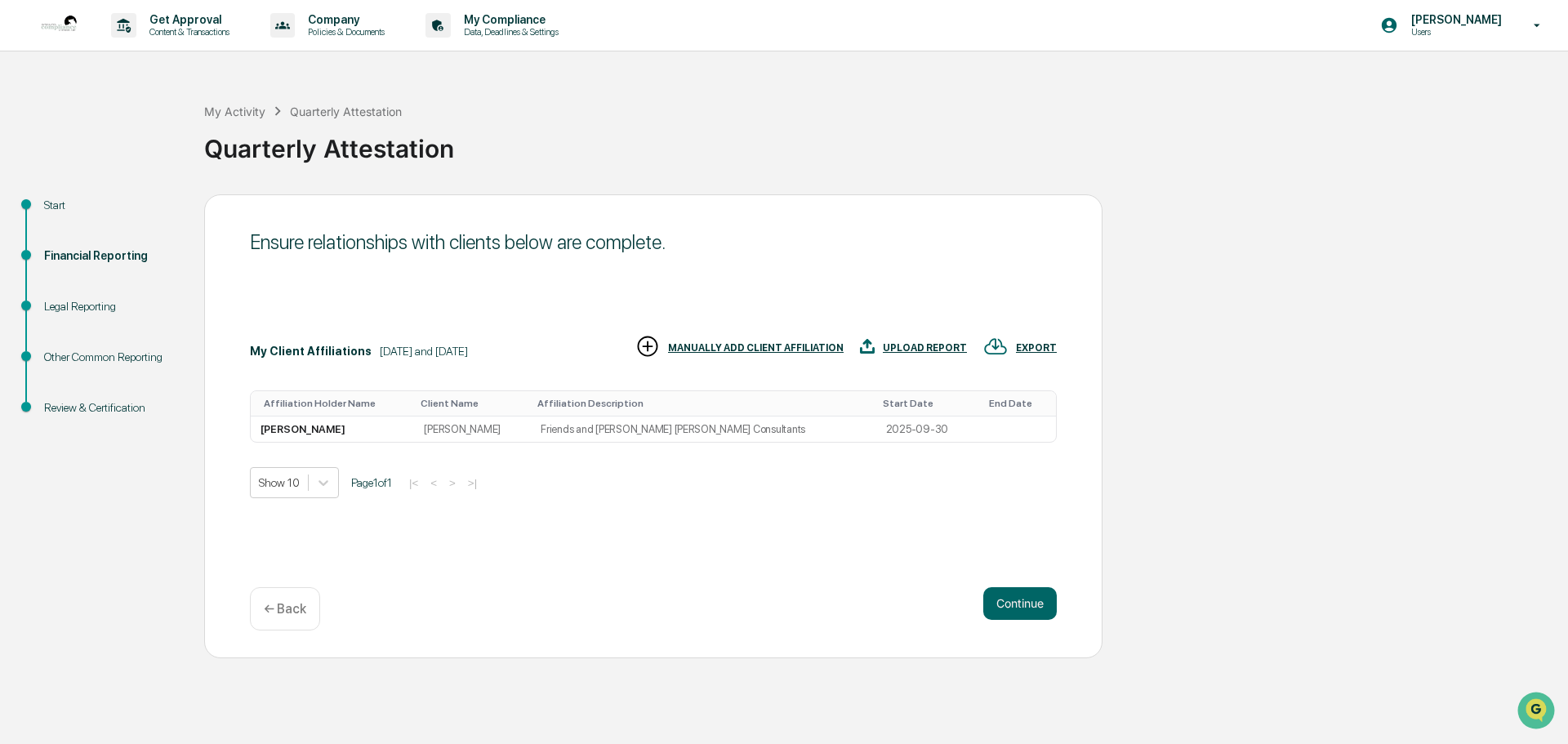
click at [749, 342] on div "MANUALLY ADD CLIENT AFFILIATION" at bounding box center [756, 347] width 176 height 11
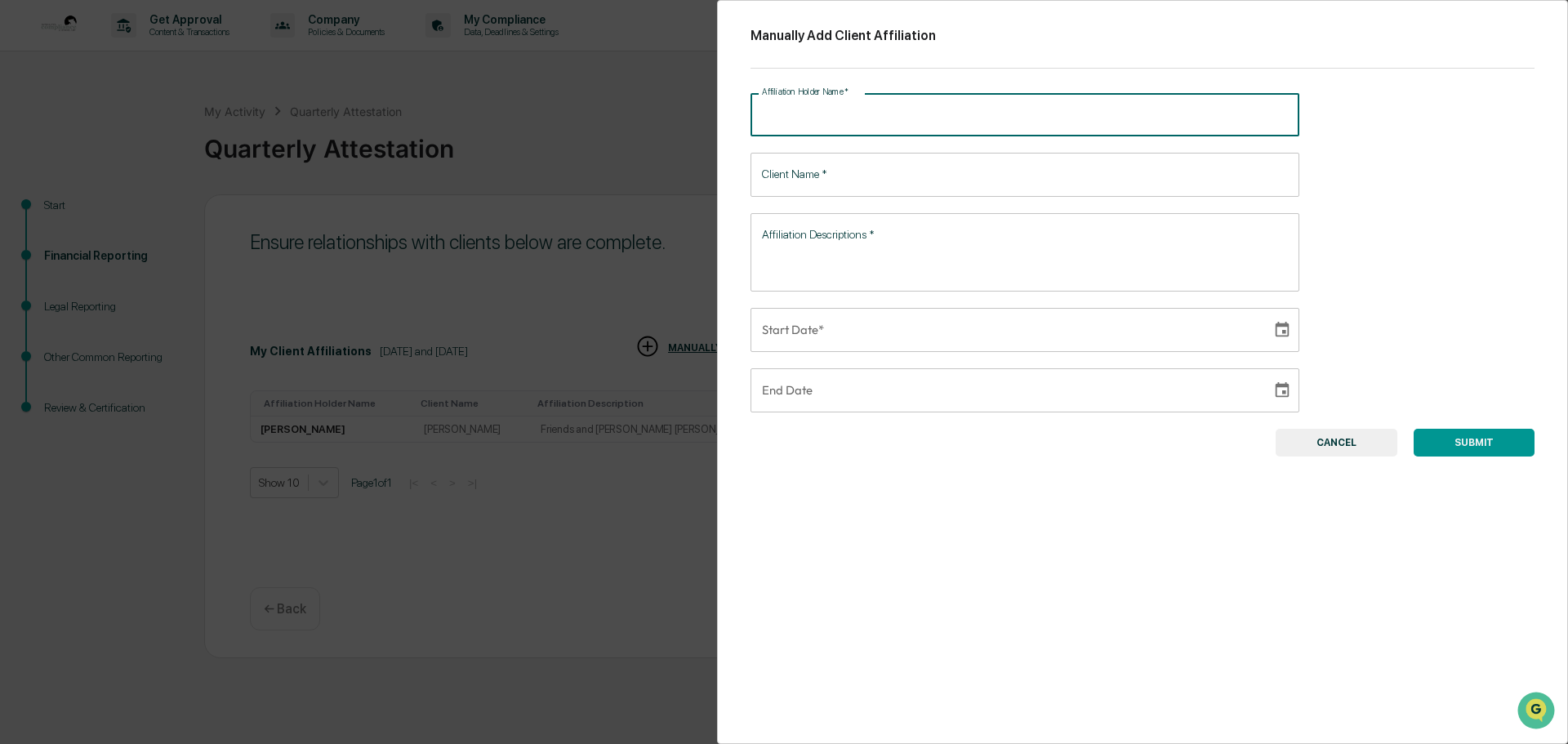
click at [788, 115] on input "Affiliation Holder Name   *" at bounding box center [1025, 115] width 548 height 44
type input "*****"
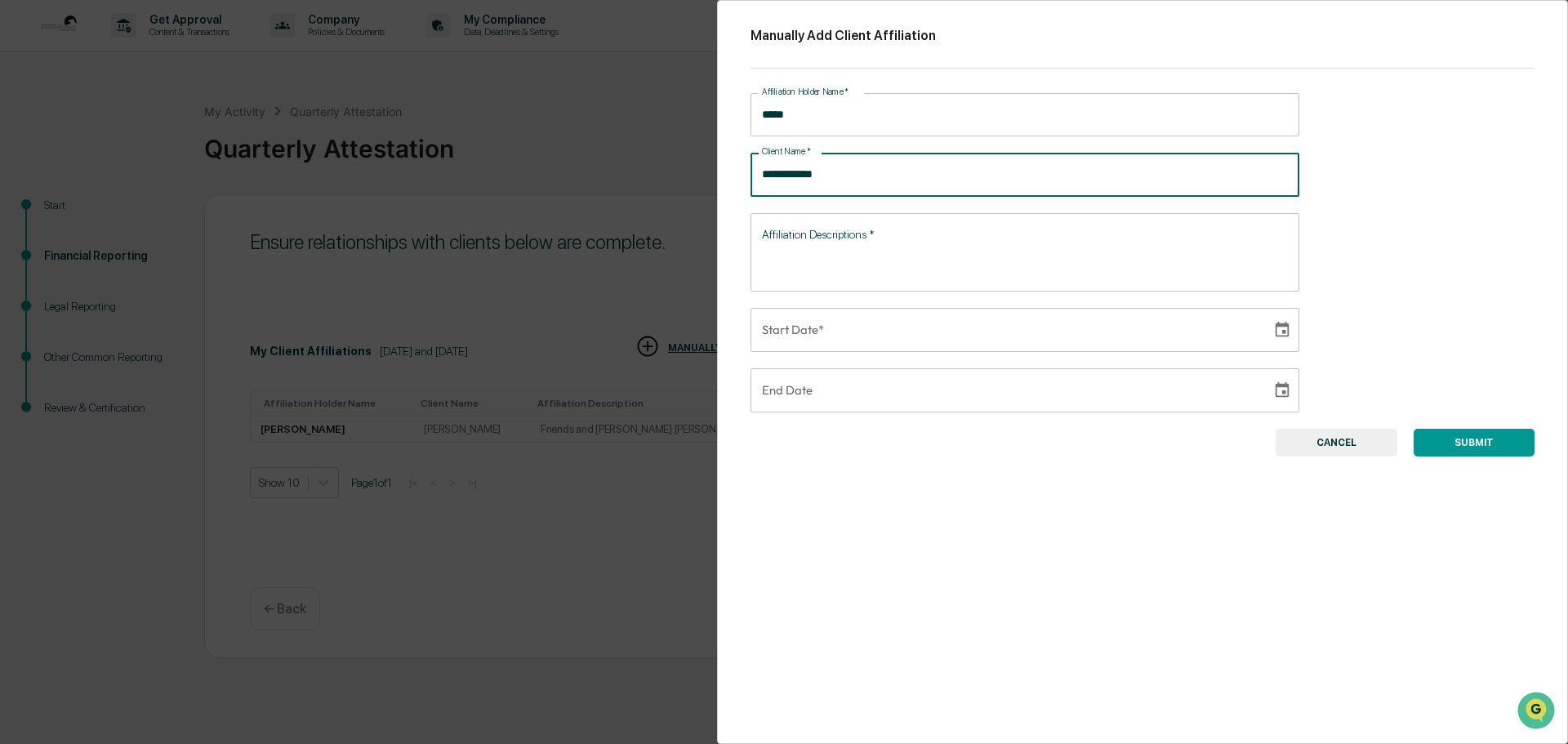
type input "**********"
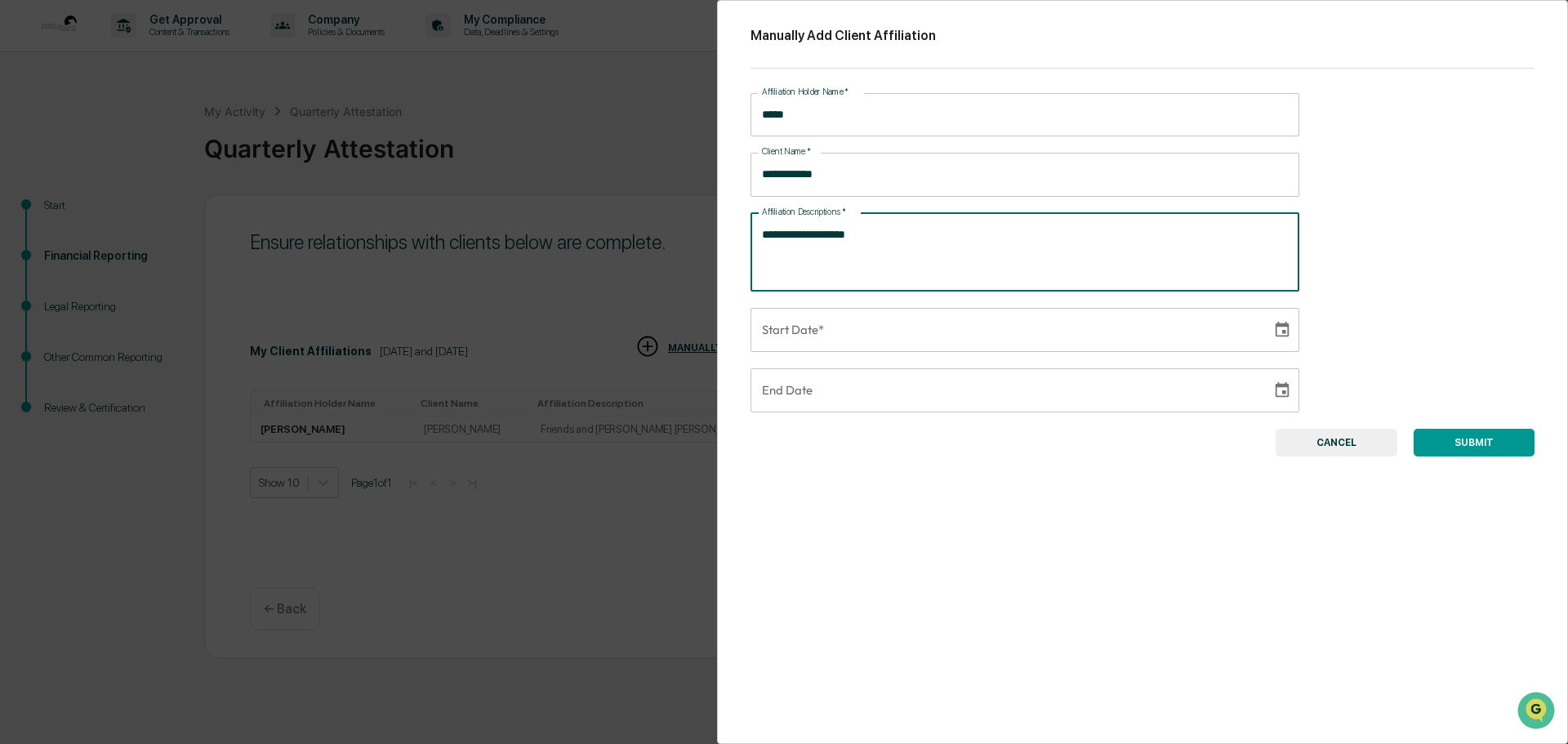
type textarea "**********"
type input "**********"
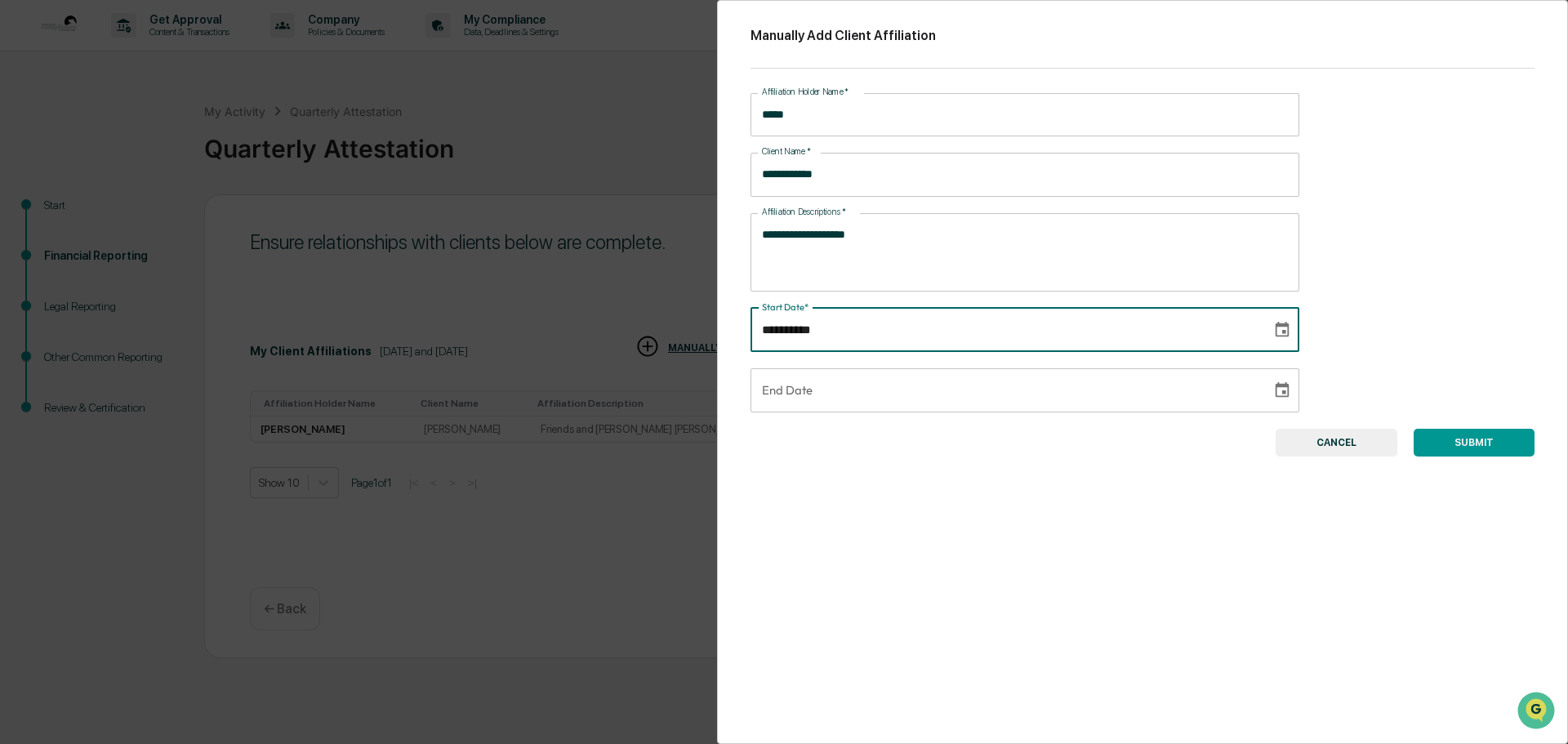
click at [822, 329] on input "**********" at bounding box center [1005, 329] width 510 height 44
click at [1280, 331] on icon "Choose date" at bounding box center [1283, 329] width 14 height 15
click at [955, 375] on icon "Previous month" at bounding box center [955, 377] width 6 height 9
click at [915, 503] on button "18" at bounding box center [913, 507] width 29 height 29
type input "**********"
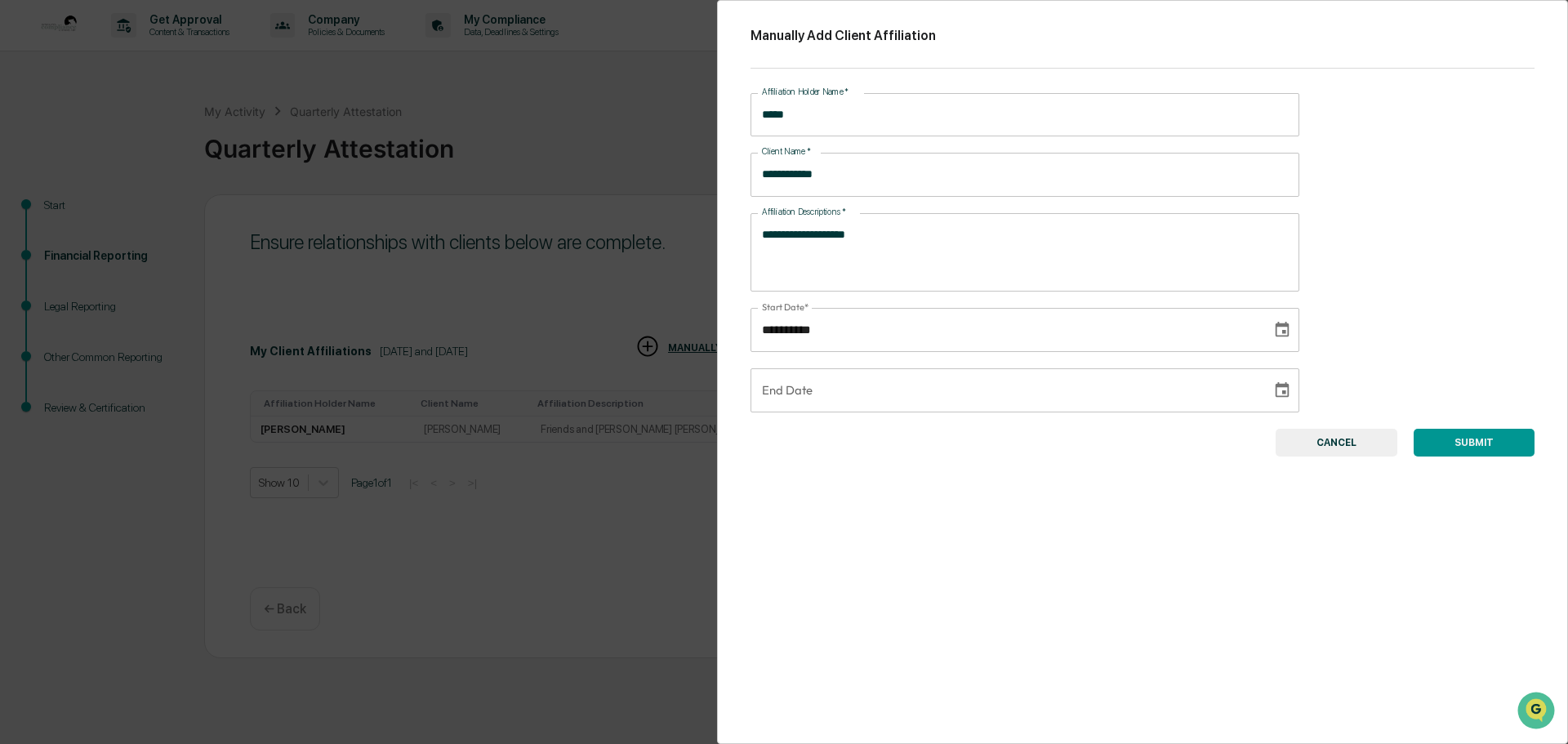
click at [1452, 435] on button "SUBMIT" at bounding box center [1474, 442] width 121 height 27
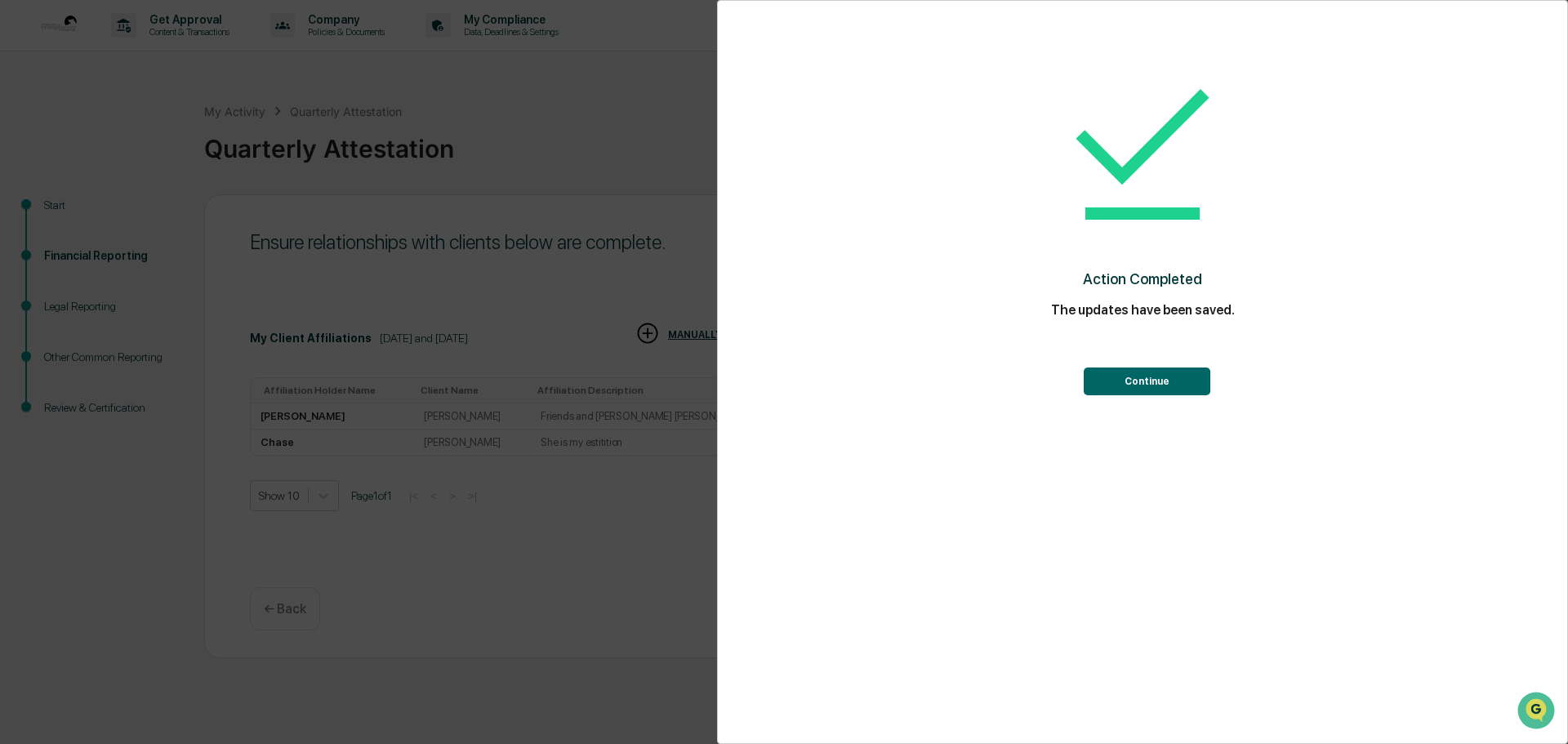
click at [1122, 375] on button "Continue" at bounding box center [1147, 381] width 127 height 27
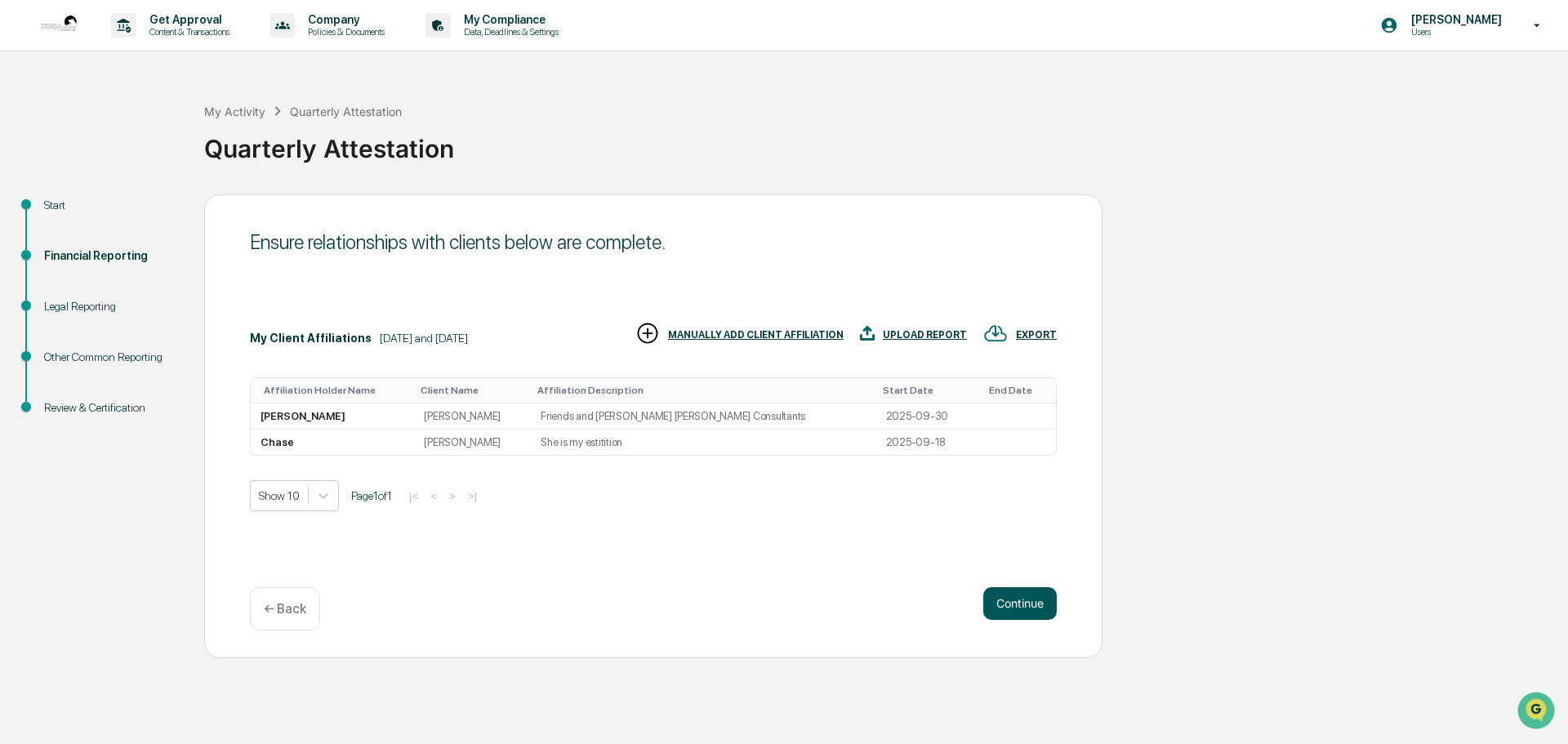
click at [1022, 601] on button "Continue" at bounding box center [1020, 603] width 74 height 33
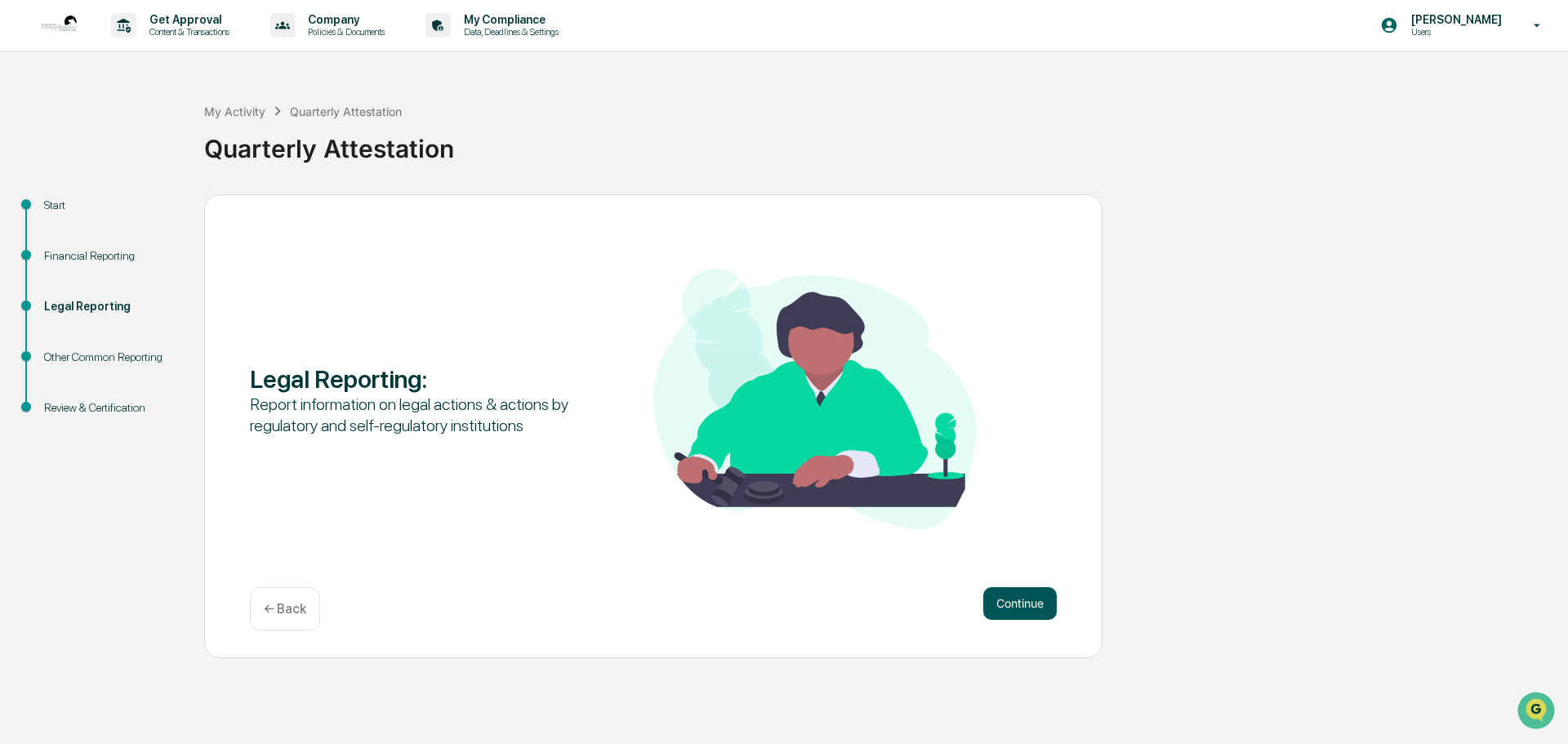
click at [1008, 602] on button "Continue" at bounding box center [1020, 603] width 74 height 33
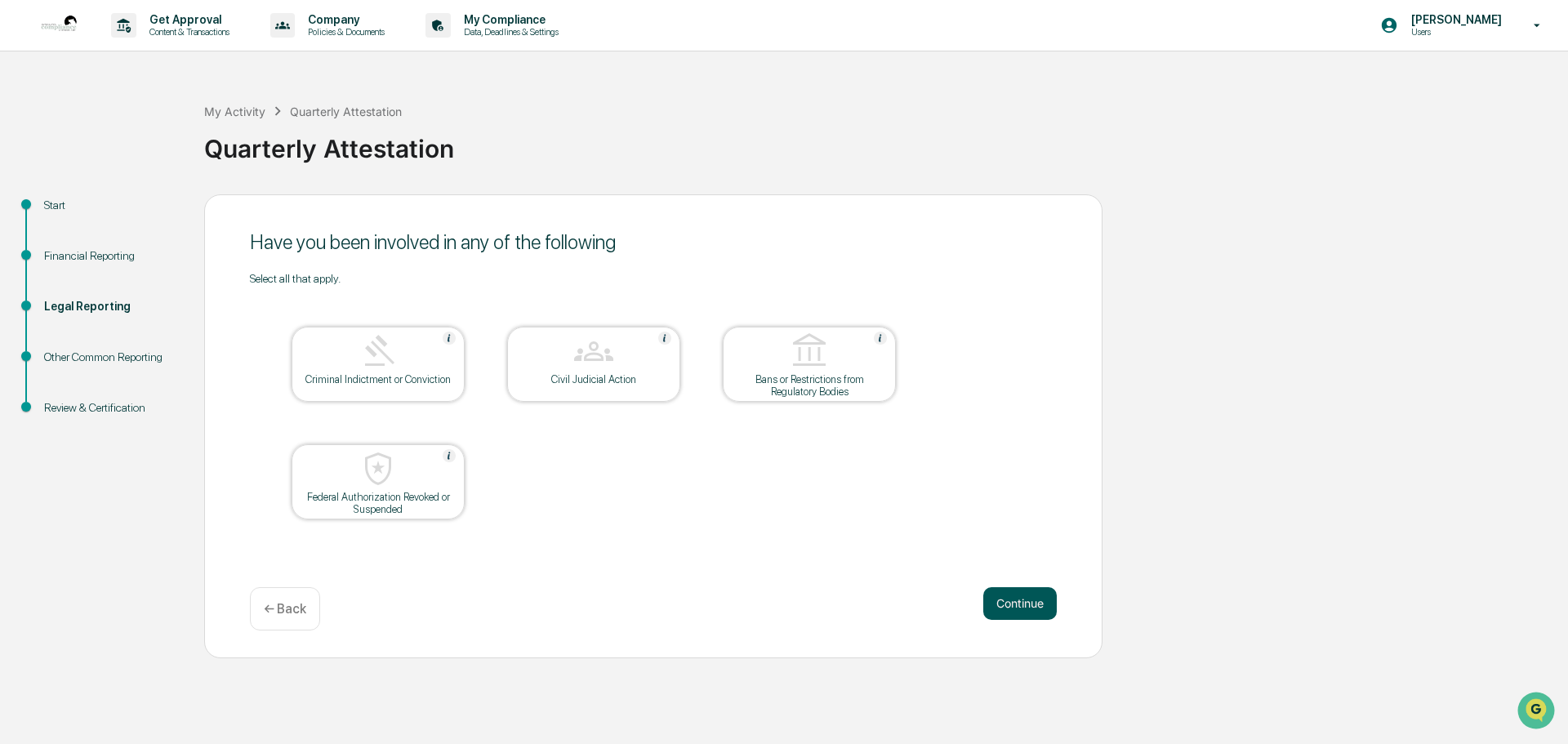
click at [1019, 600] on button "Continue" at bounding box center [1020, 603] width 74 height 33
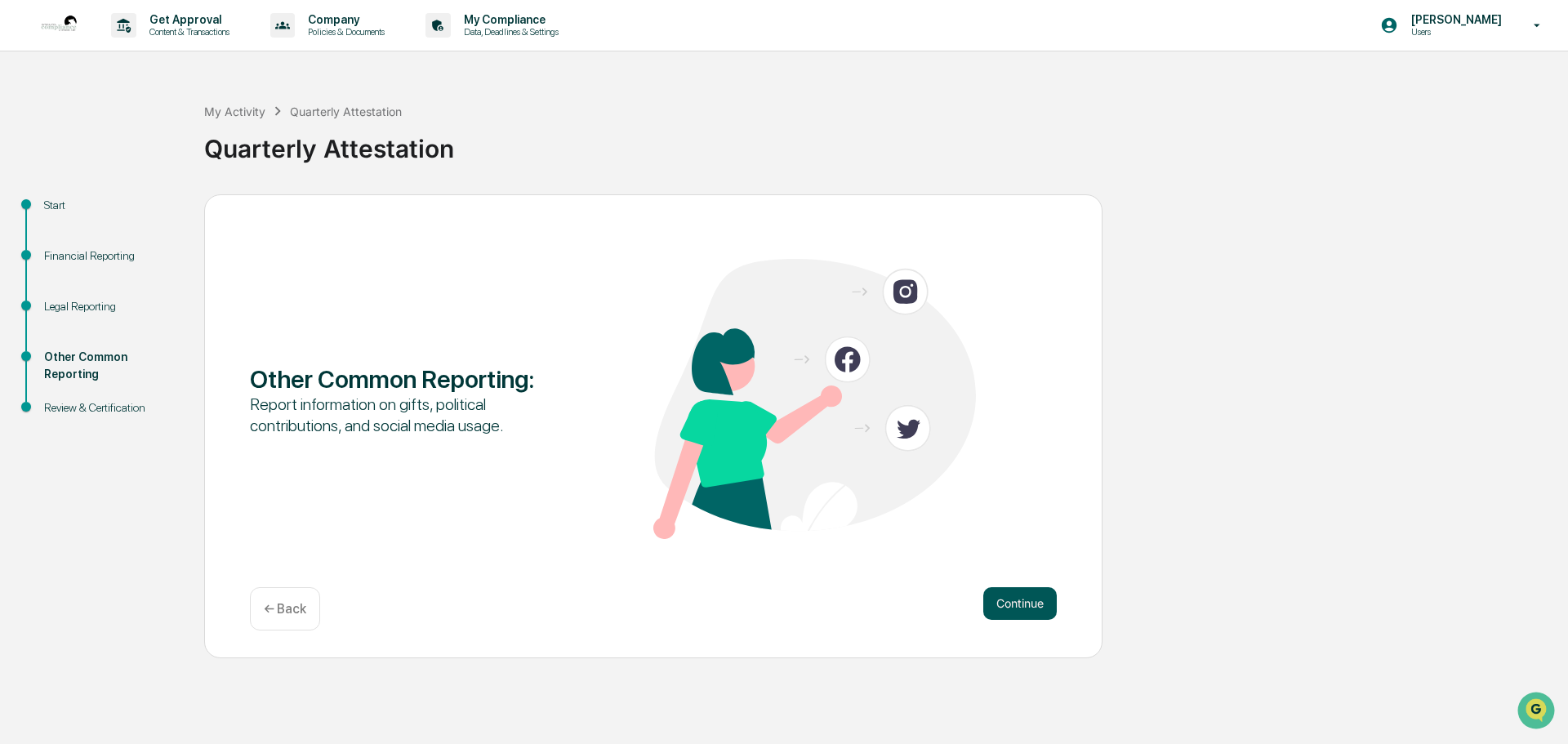
click at [1012, 603] on button "Continue" at bounding box center [1020, 603] width 74 height 33
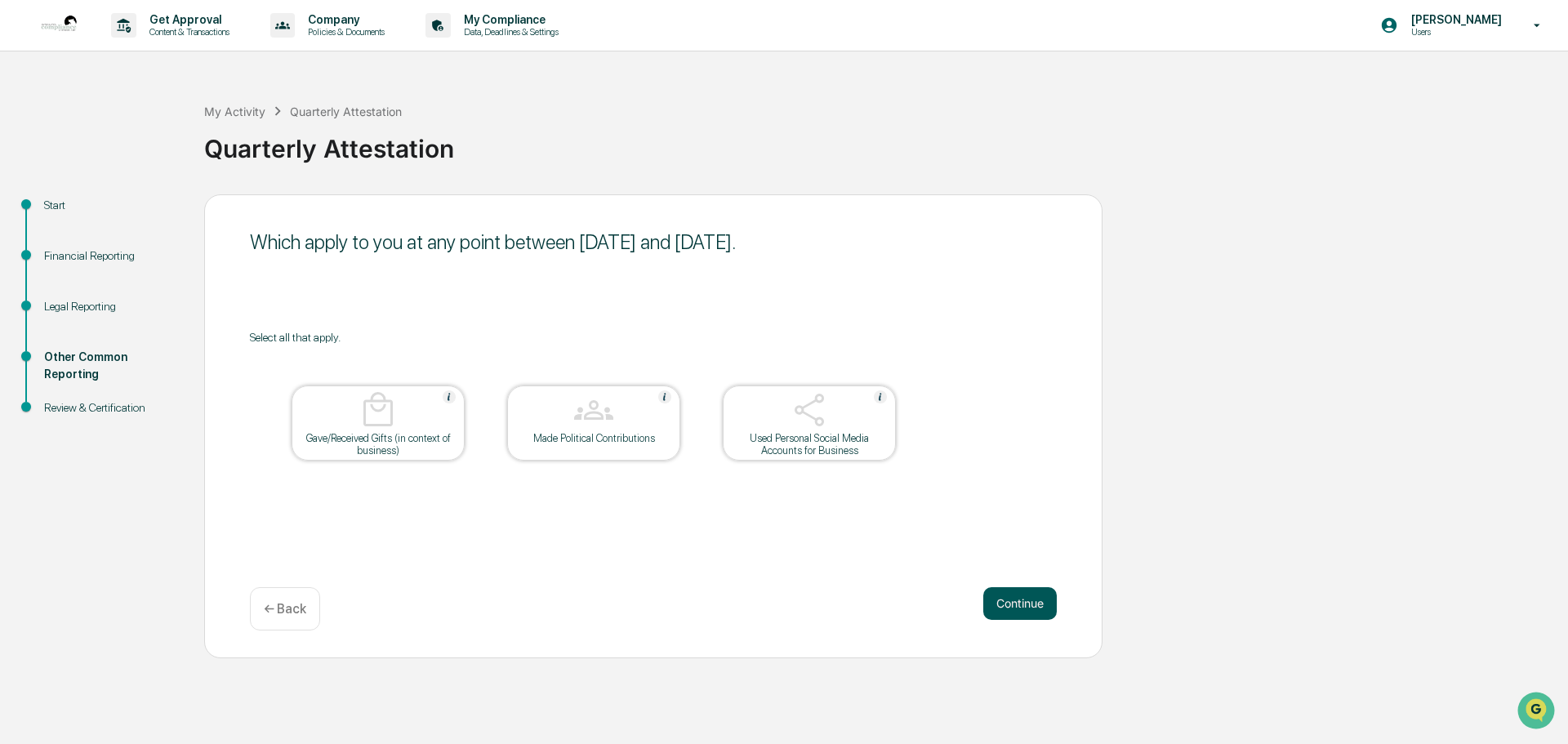
click at [1015, 596] on button "Continue" at bounding box center [1020, 603] width 74 height 33
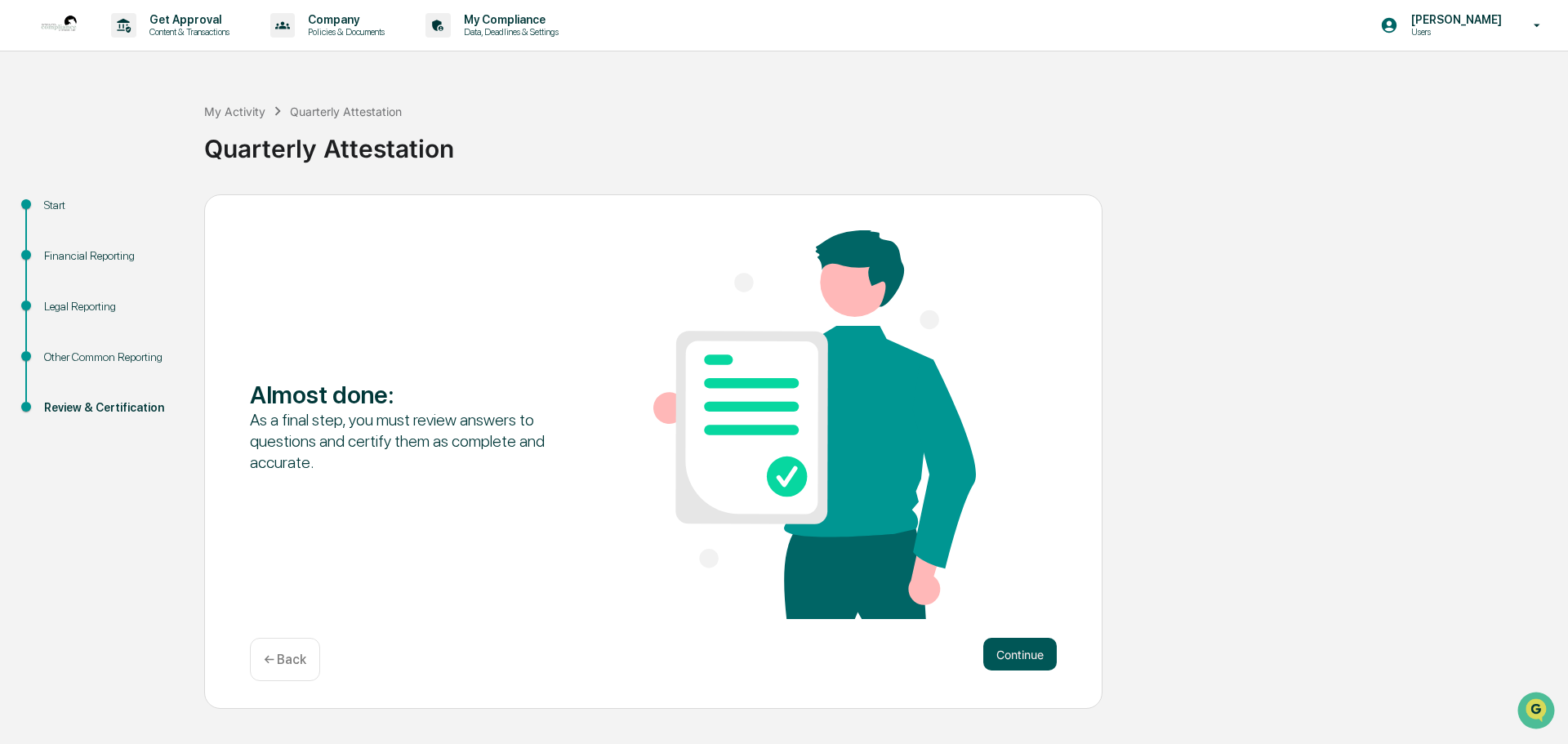
click at [1018, 645] on button "Continue" at bounding box center [1020, 654] width 74 height 33
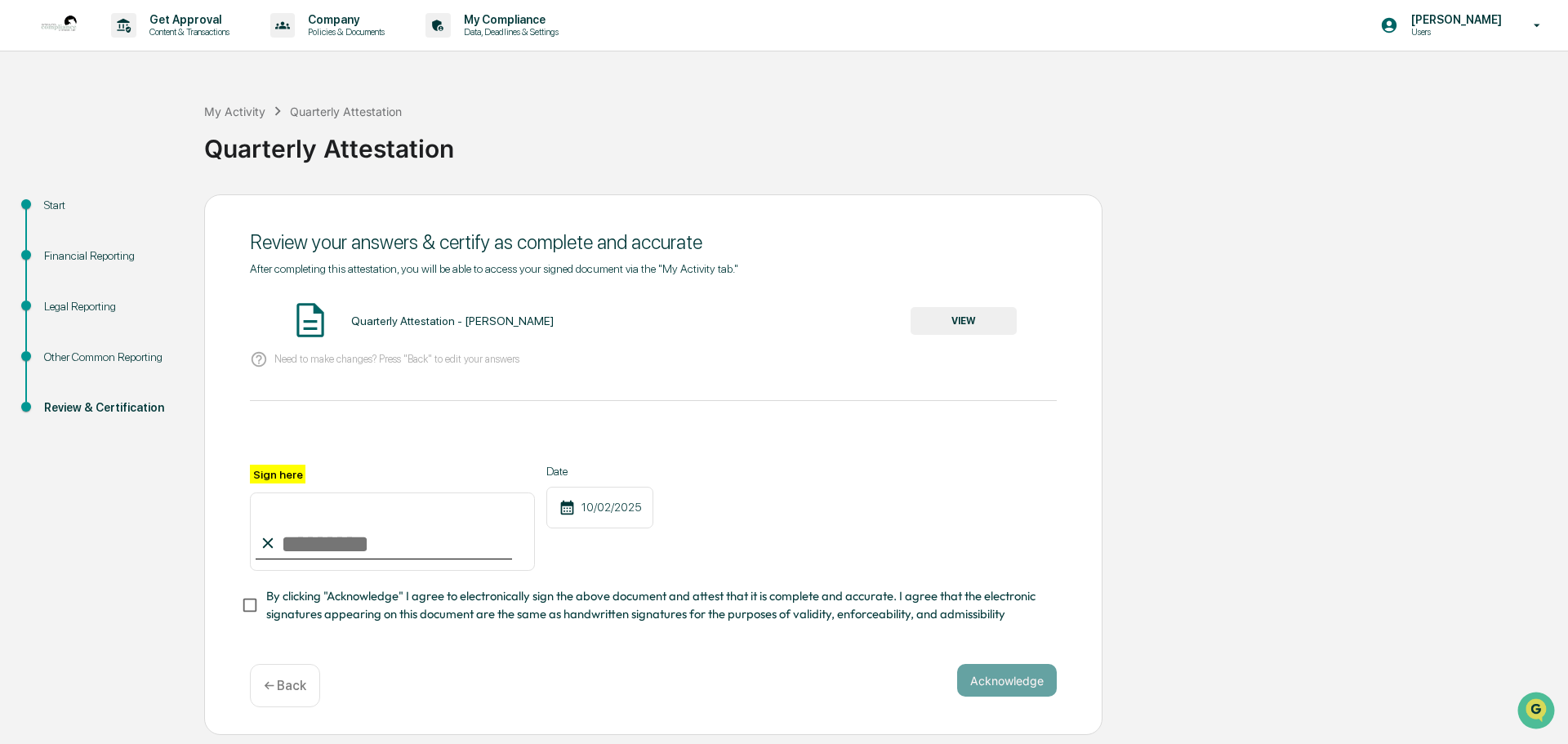
click at [318, 319] on img at bounding box center [310, 321] width 41 height 41
click at [959, 319] on button "VIEW" at bounding box center [964, 321] width 106 height 27
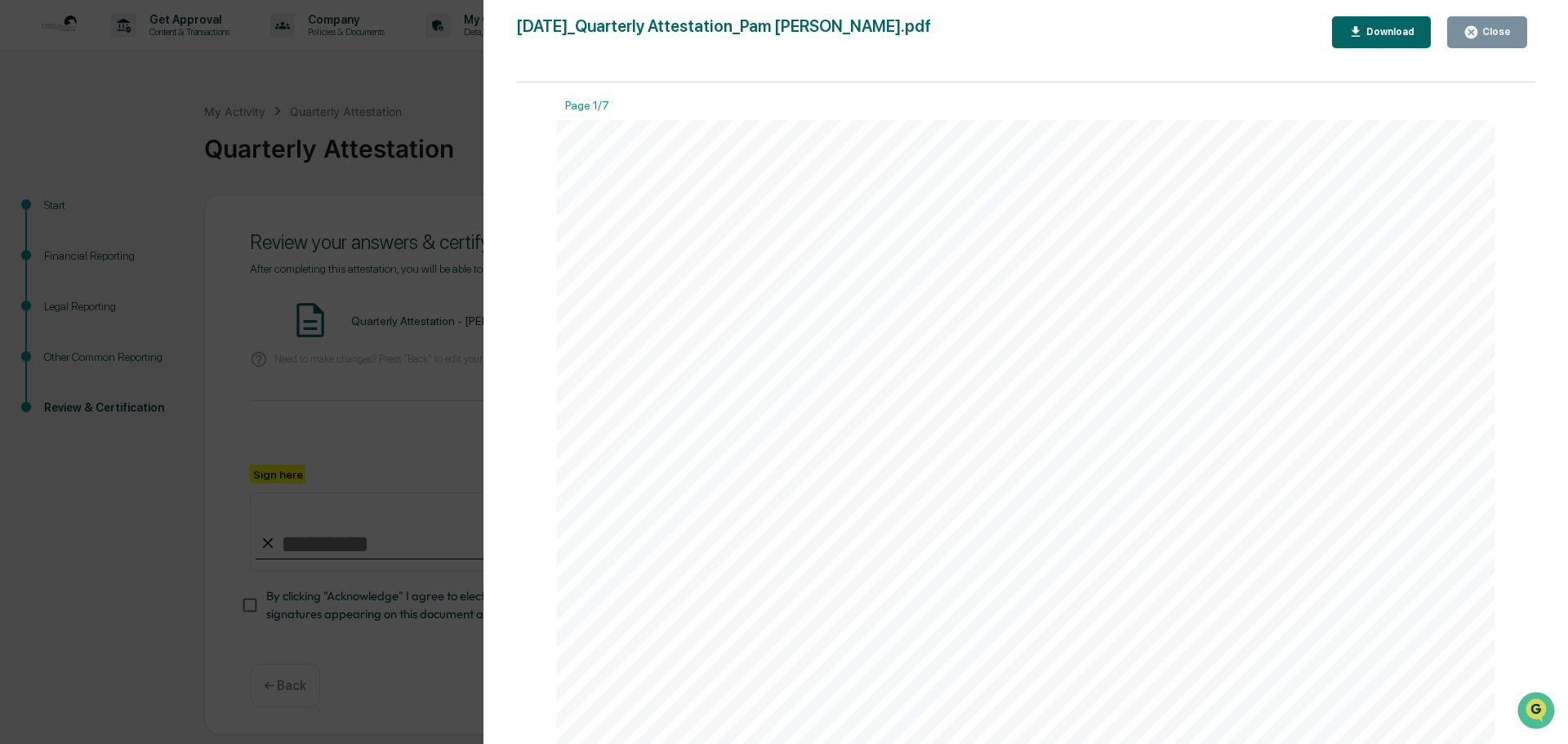
click at [1471, 32] on icon "button" at bounding box center [1471, 32] width 12 height 12
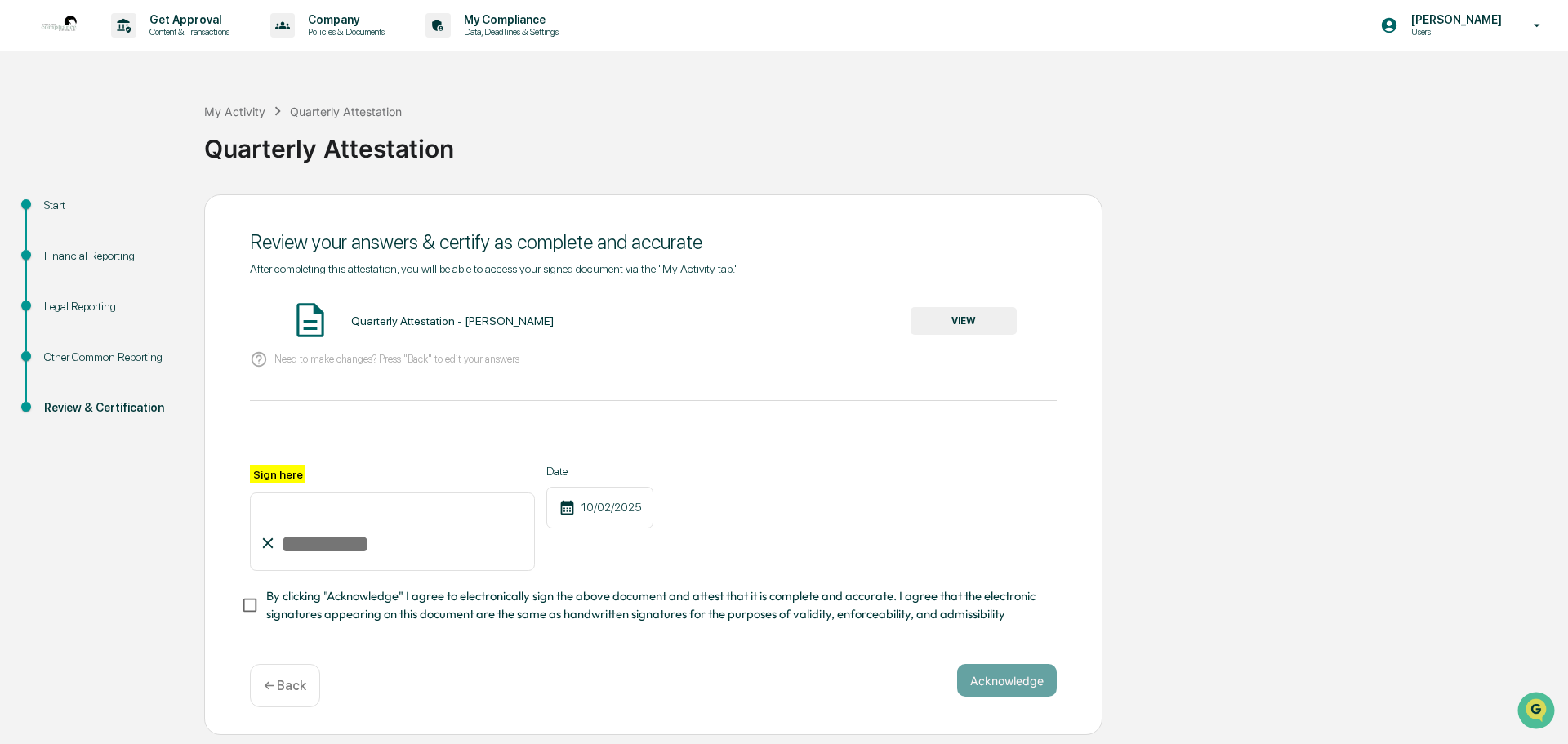
click at [305, 543] on input "Sign here" at bounding box center [392, 531] width 285 height 78
type input "**********"
click at [1026, 671] on button "Acknowledge" at bounding box center [1007, 681] width 99 height 33
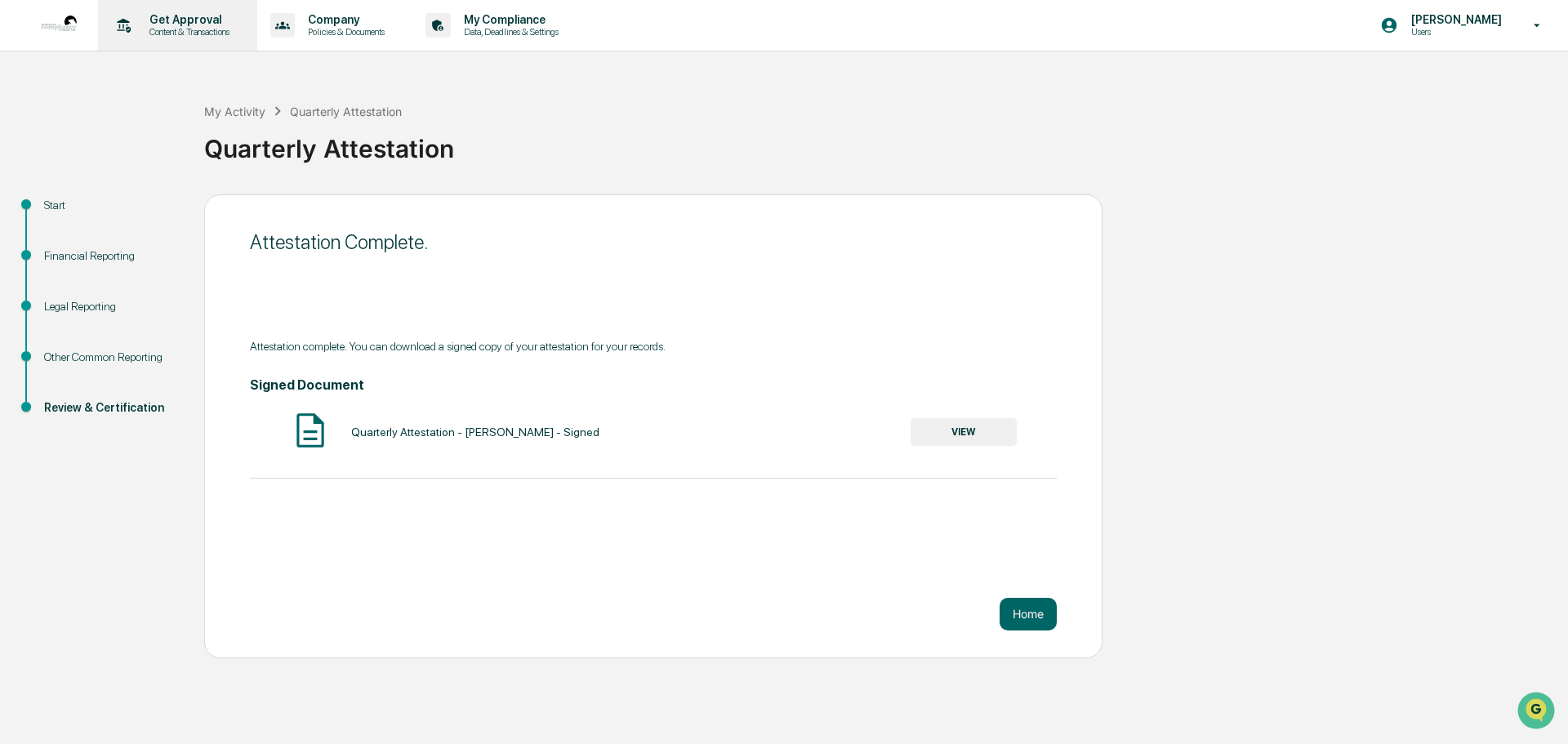
click at [180, 18] on p "Get Approval" at bounding box center [187, 19] width 101 height 13
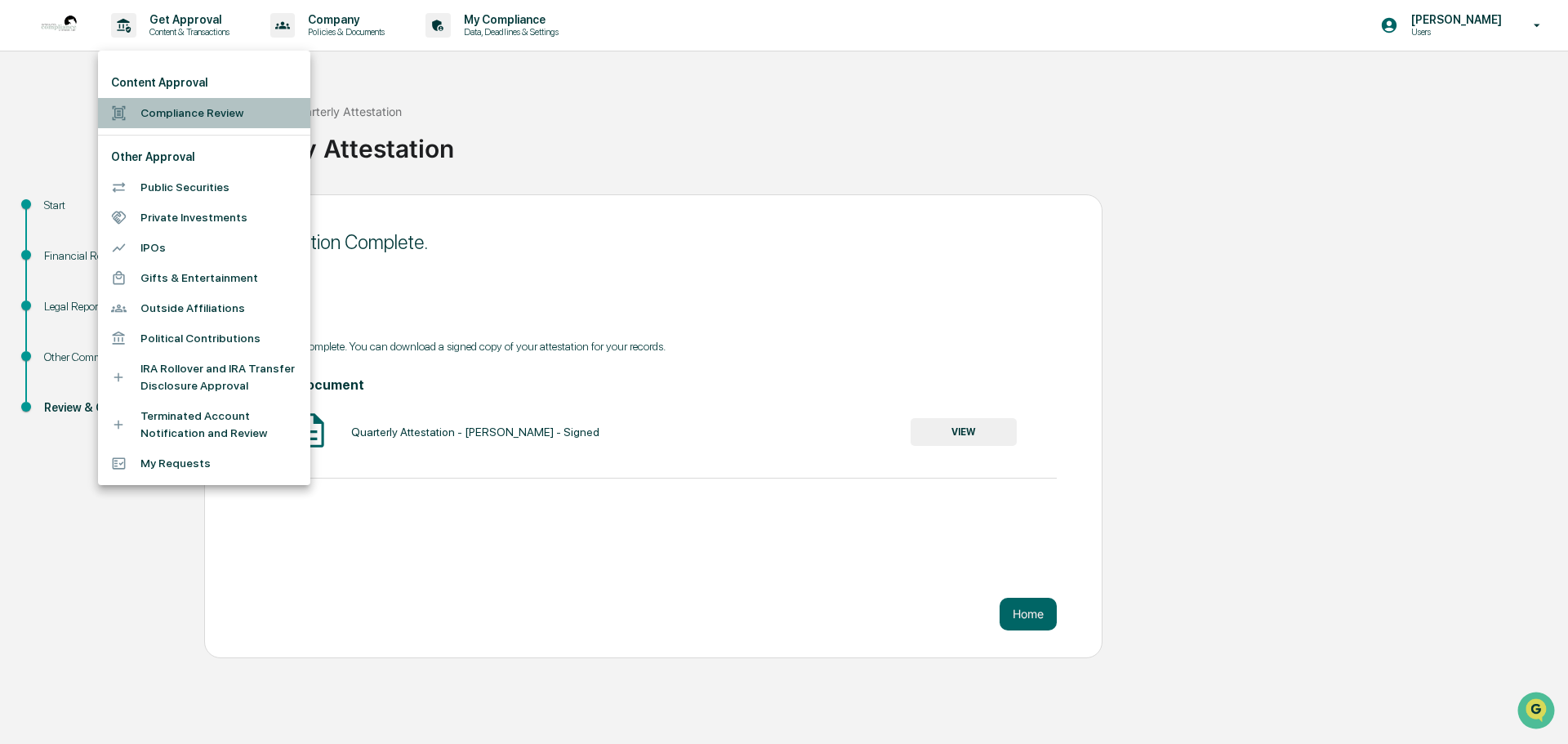
click at [174, 109] on li "Compliance Review" at bounding box center [204, 112] width 212 height 30
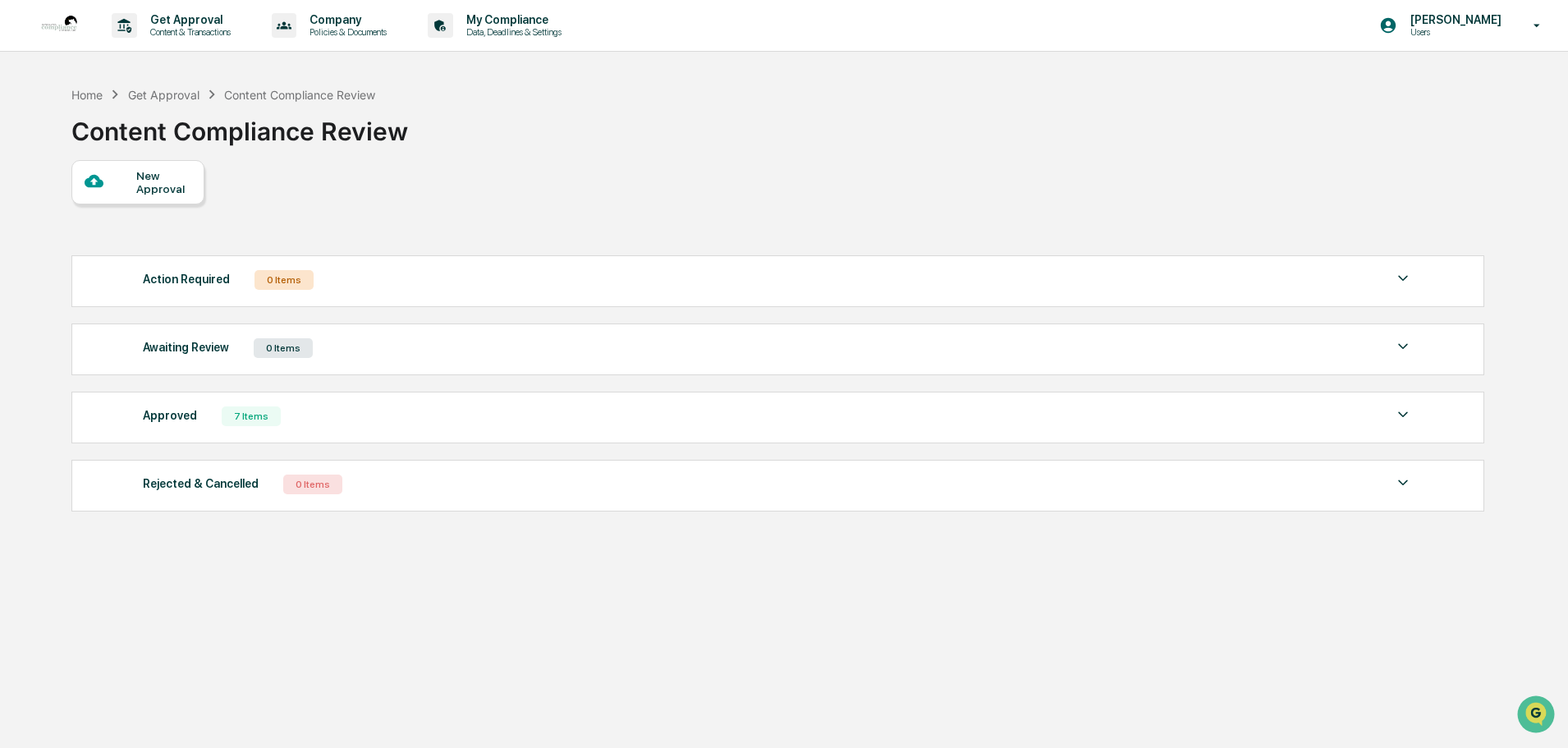
click at [142, 175] on div "New Approval" at bounding box center [164, 182] width 55 height 26
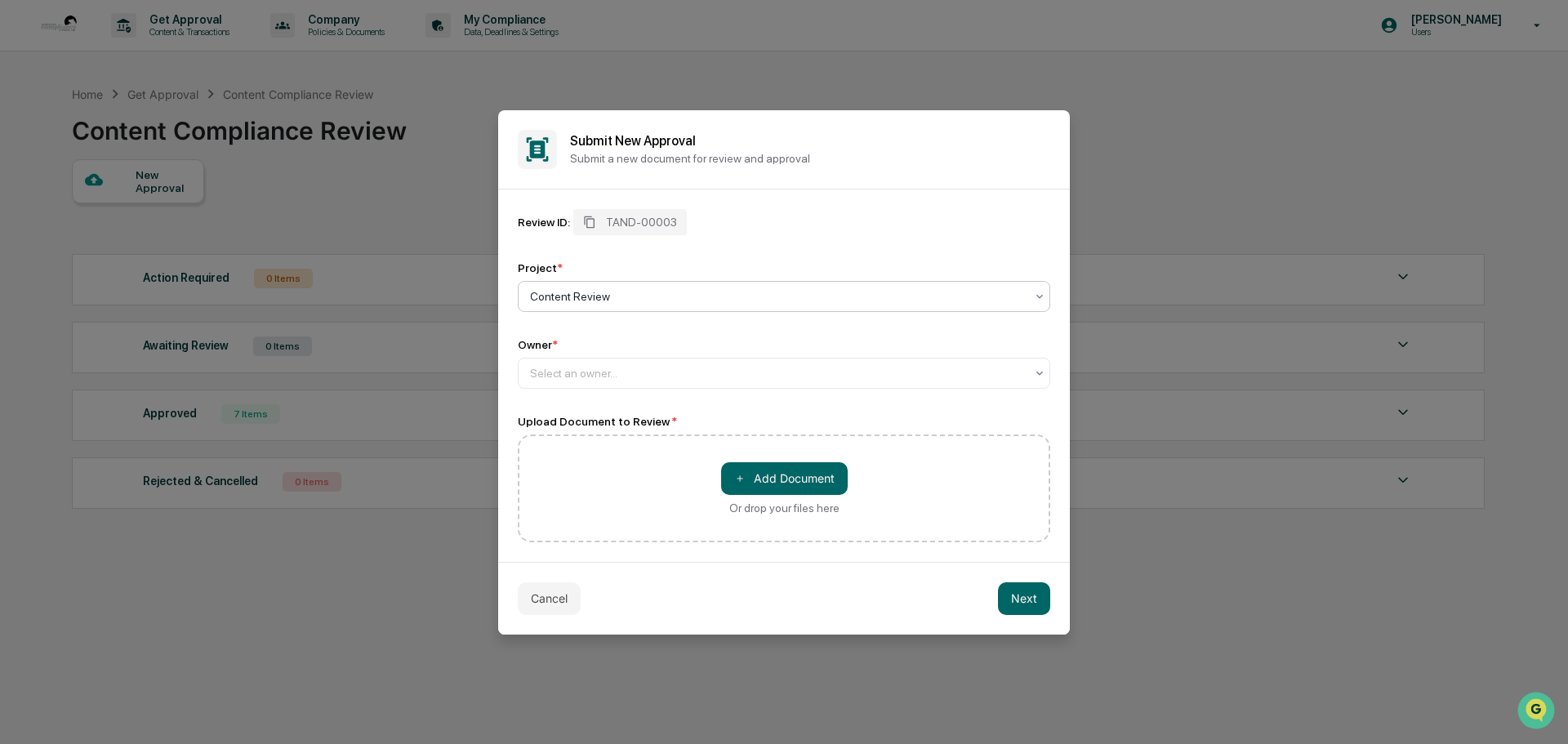
click at [585, 286] on div "Content Review" at bounding box center [777, 297] width 512 height 23
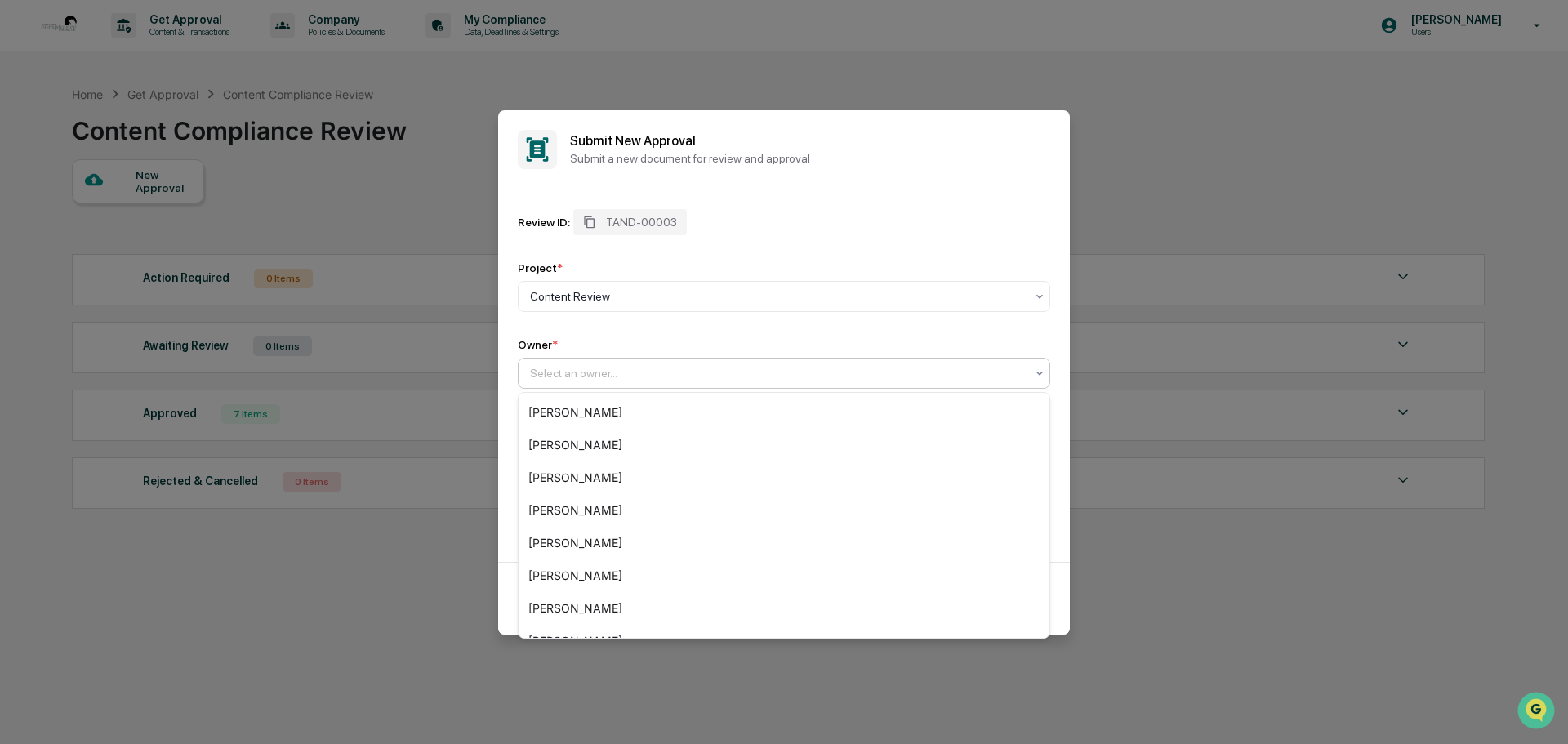
click at [556, 366] on div at bounding box center [778, 373] width 495 height 16
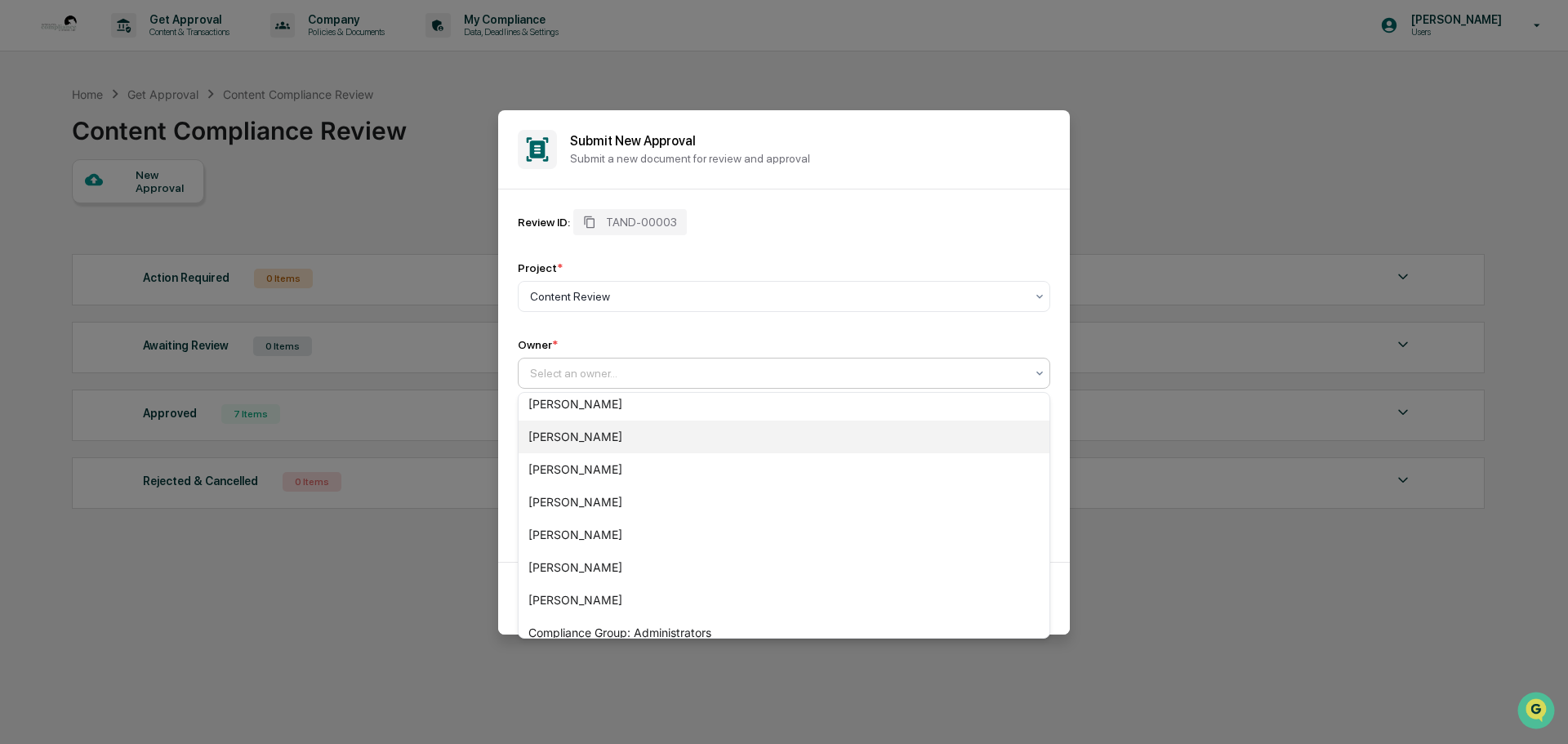
scroll to position [164, 0]
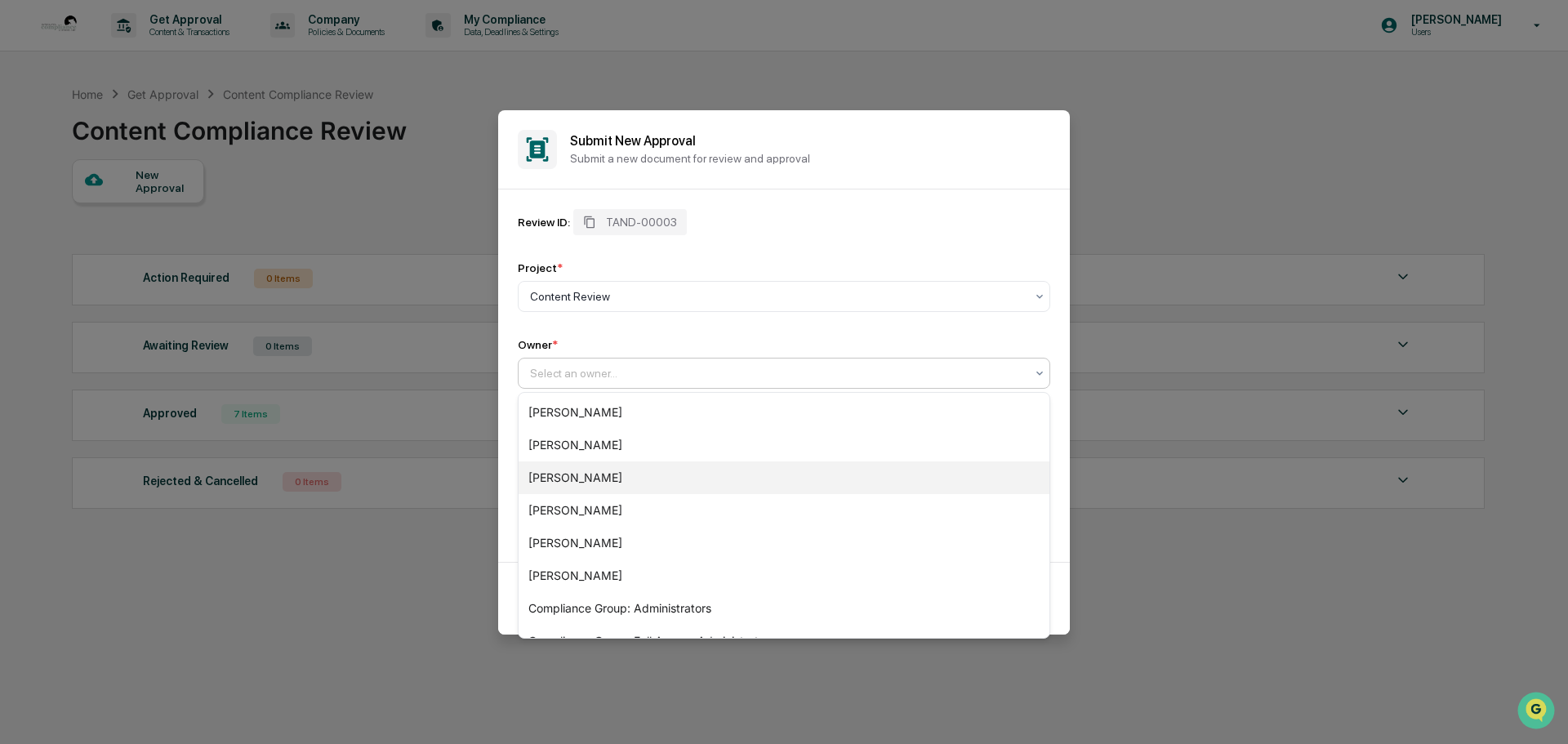
click at [582, 477] on div "[PERSON_NAME]" at bounding box center [784, 478] width 531 height 33
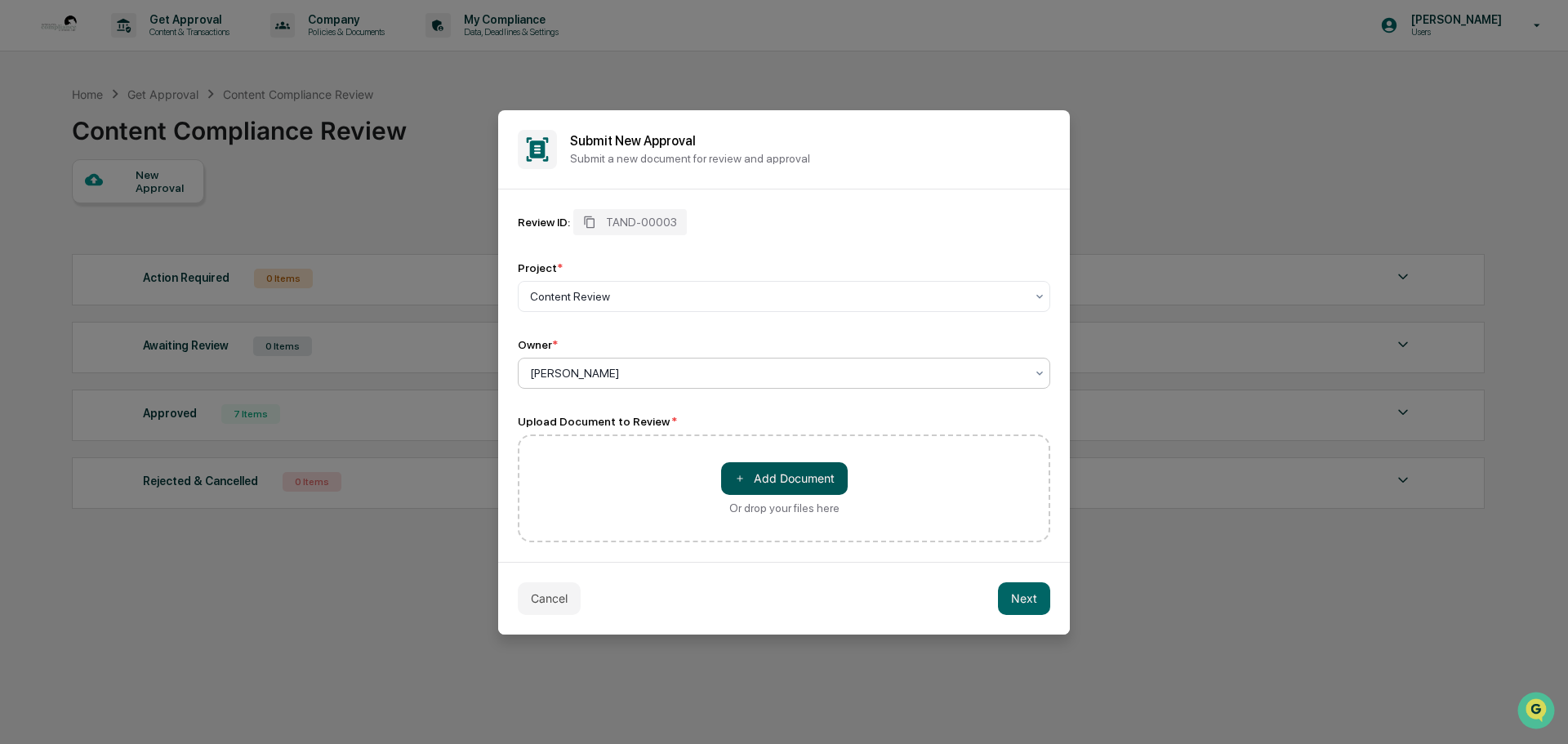
click at [774, 473] on button "＋ Add Document" at bounding box center [785, 478] width 127 height 33
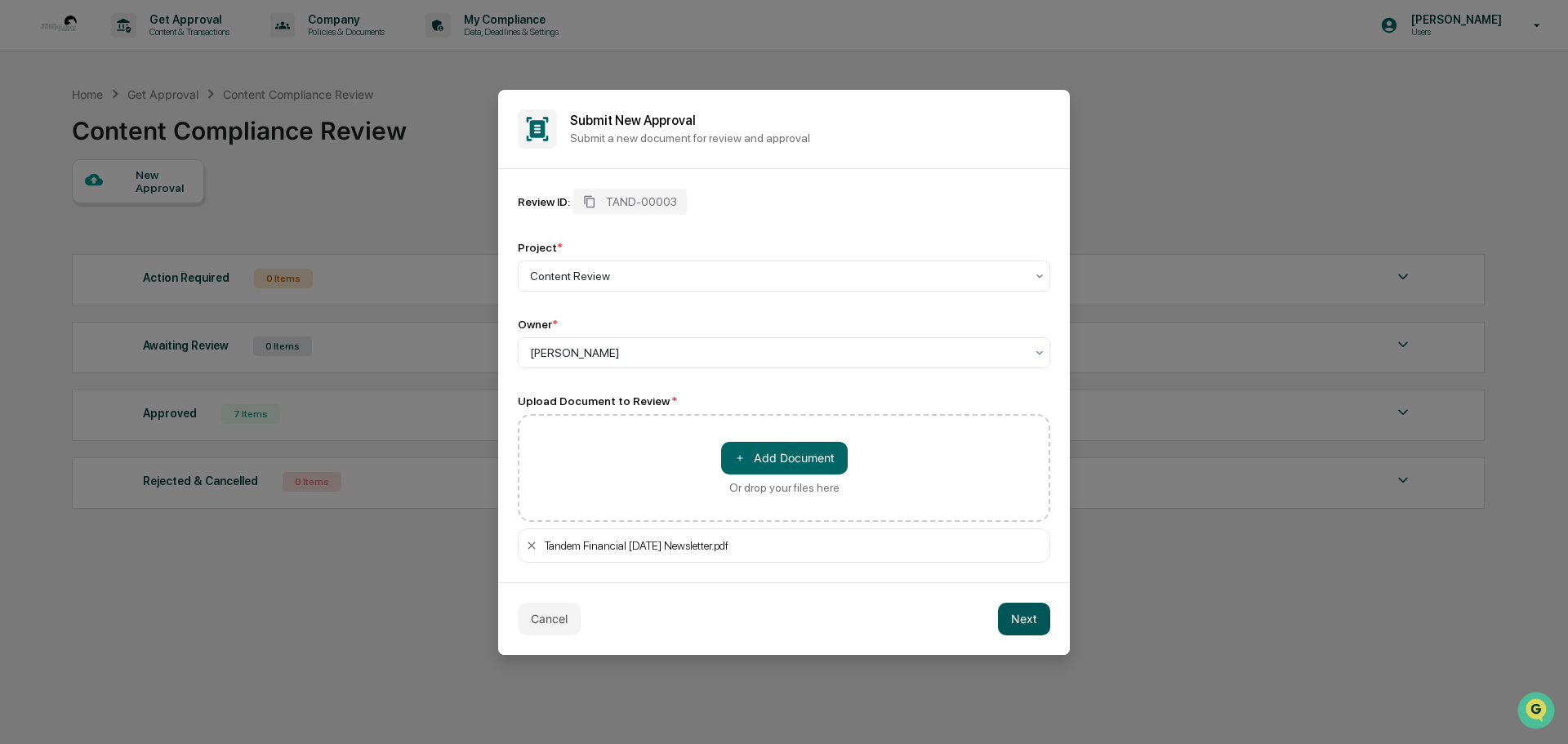
click at [1010, 615] on button "Next" at bounding box center [1024, 619] width 52 height 33
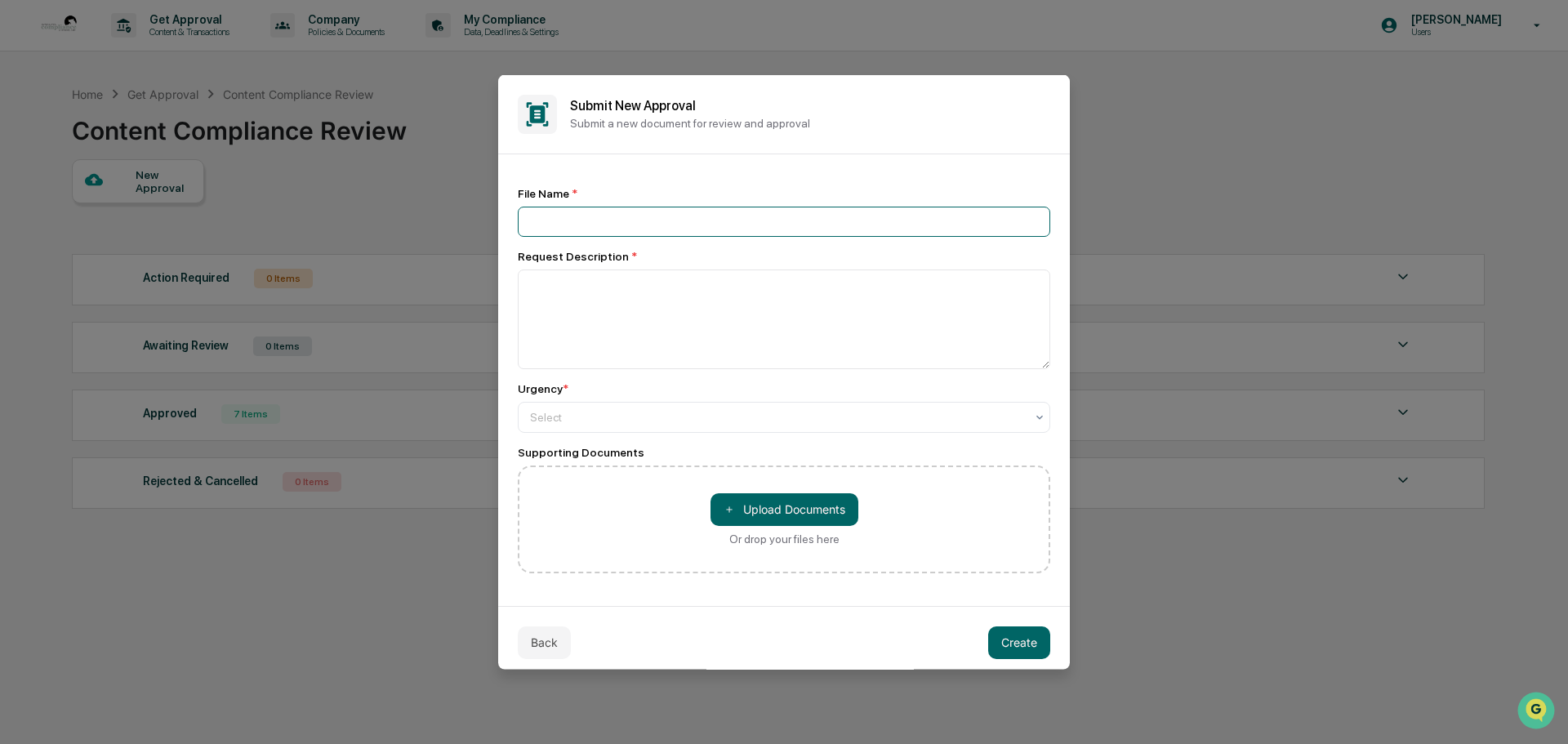
click at [533, 224] on input at bounding box center [783, 220] width 532 height 30
type input "*"
type input "**********"
click at [535, 285] on textarea at bounding box center [783, 319] width 532 height 99
type textarea "**********"
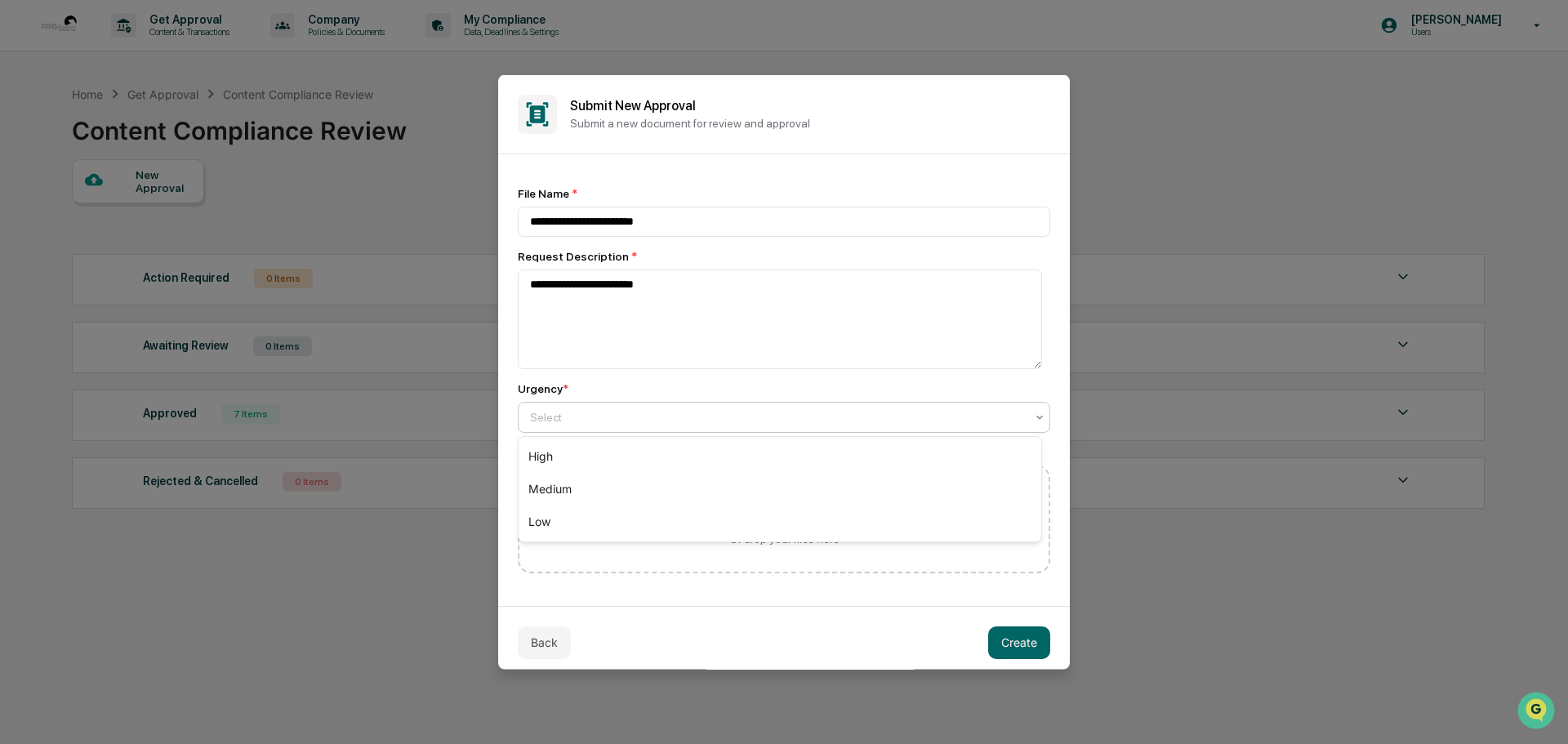
click at [592, 420] on div at bounding box center [778, 417] width 495 height 16
click at [550, 479] on div "Medium" at bounding box center [780, 489] width 523 height 33
click at [761, 501] on button "＋ Upload Documents" at bounding box center [784, 509] width 148 height 33
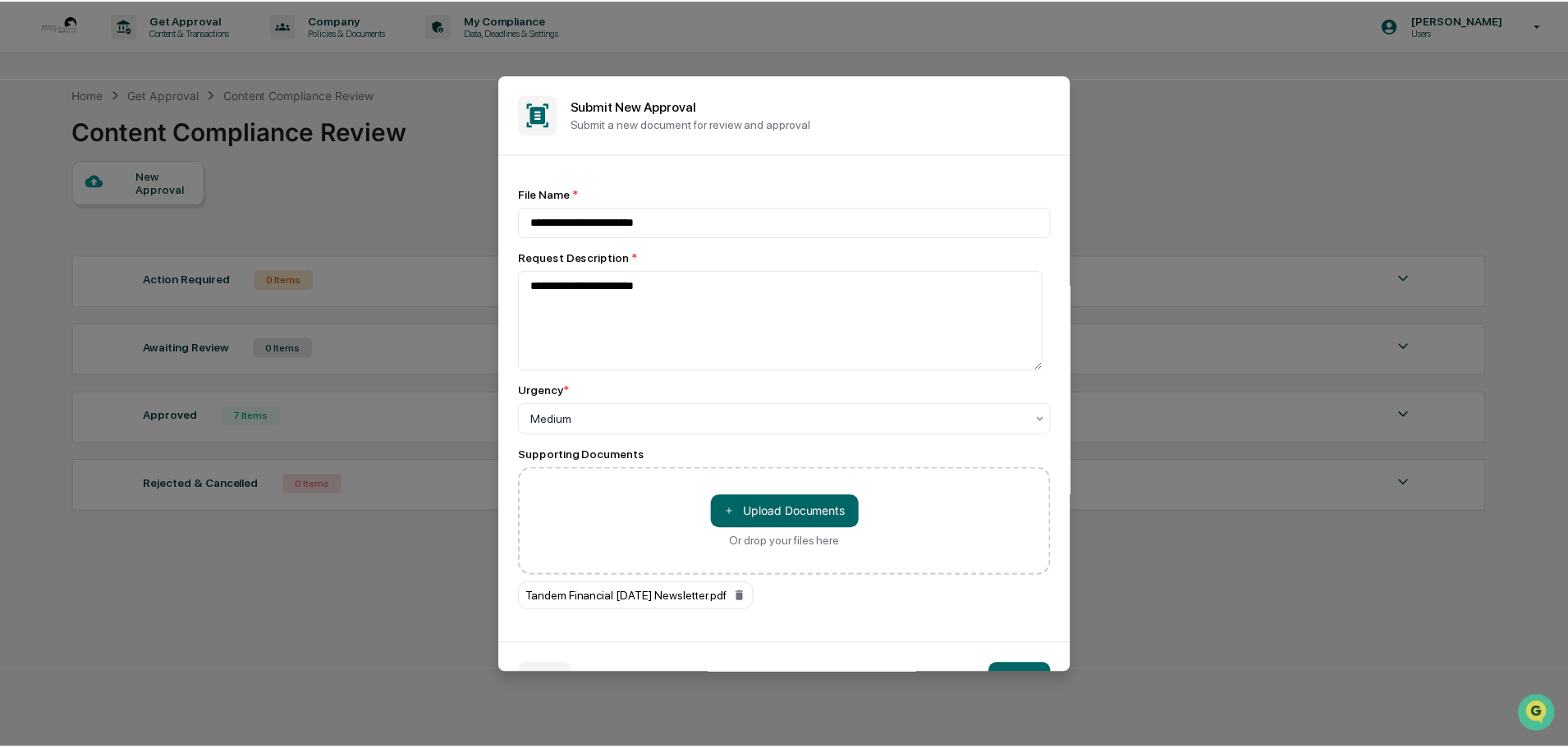
scroll to position [44, 0]
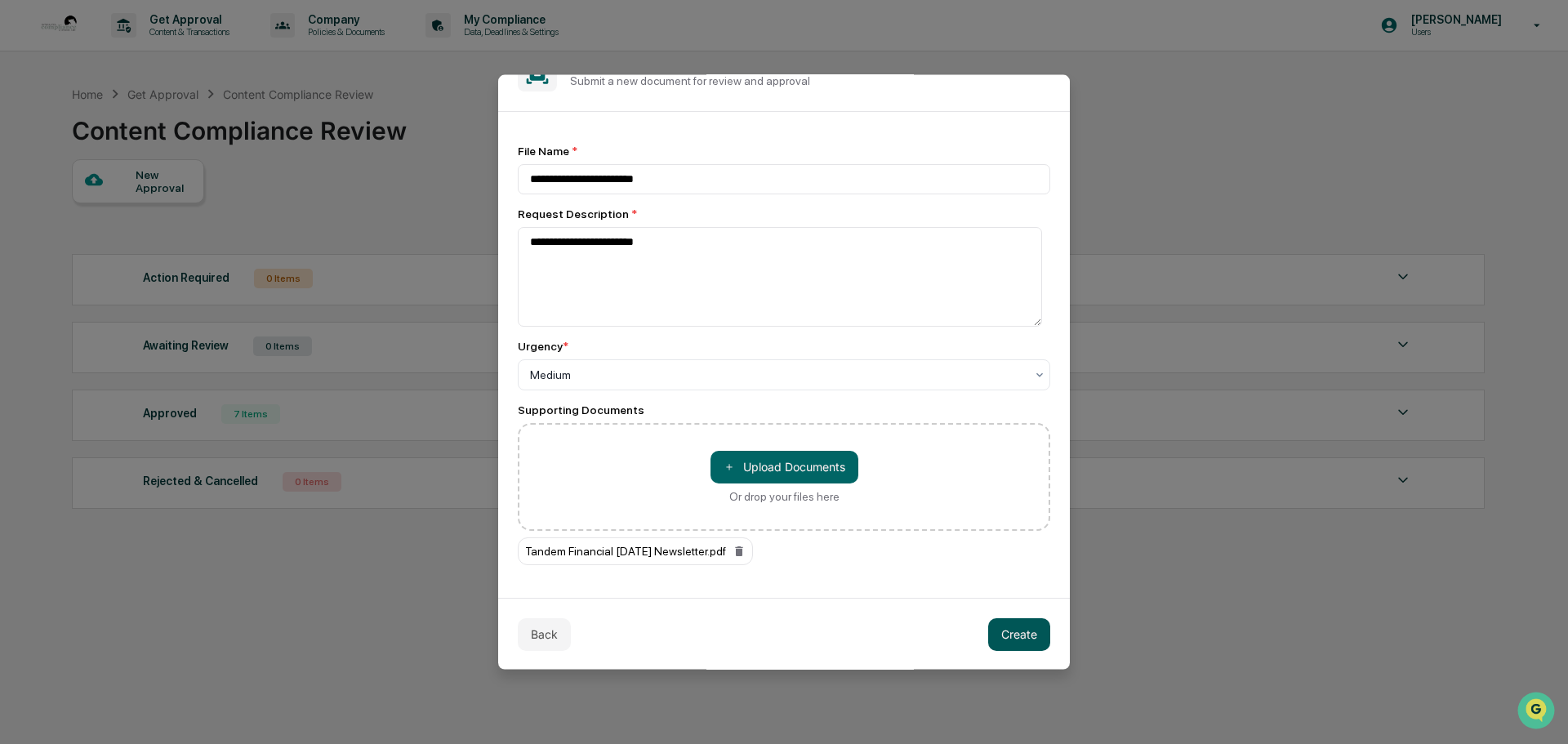
click at [1014, 632] on button "Create" at bounding box center [1019, 634] width 62 height 33
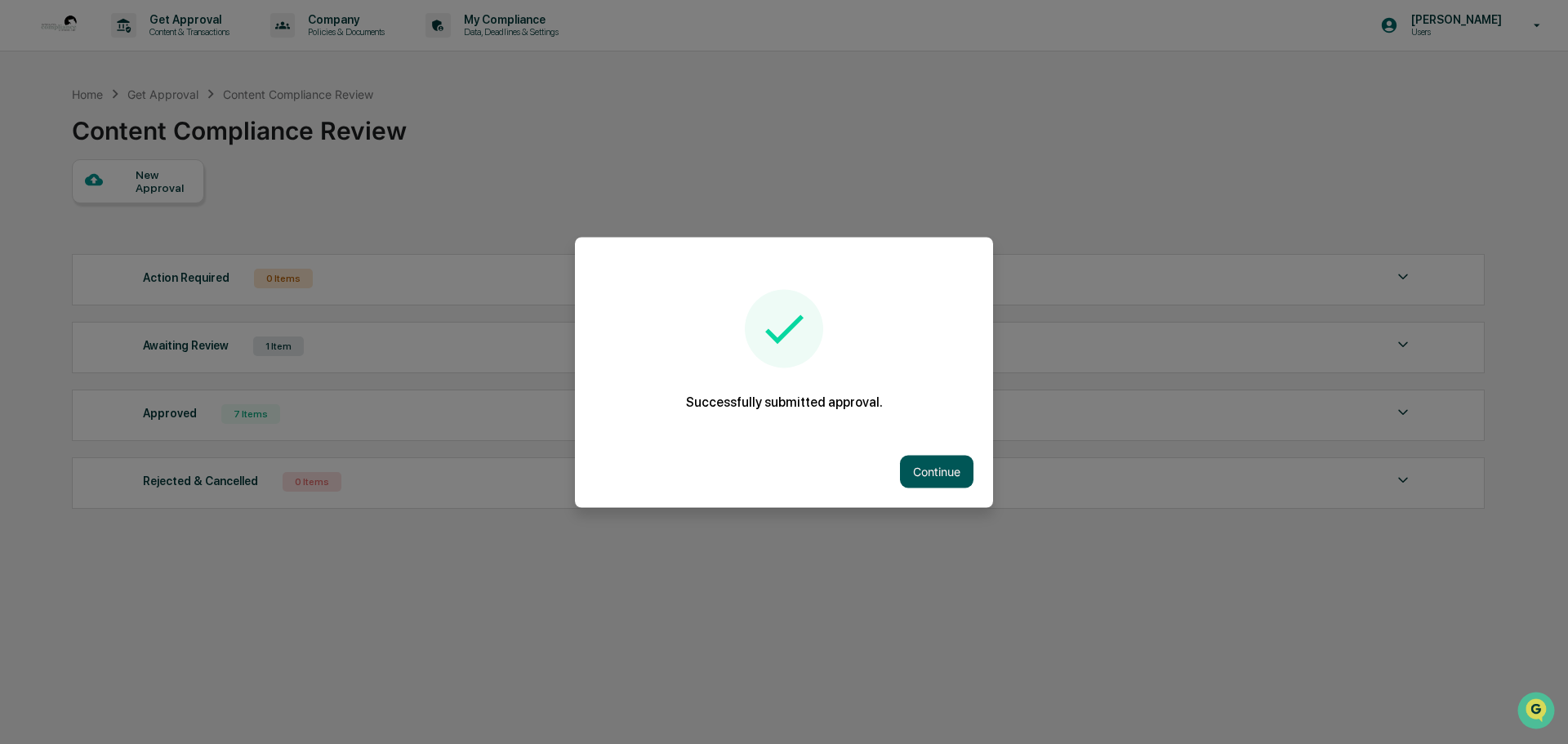
click at [919, 467] on button "Continue" at bounding box center [937, 471] width 74 height 33
